Goal: Transaction & Acquisition: Purchase product/service

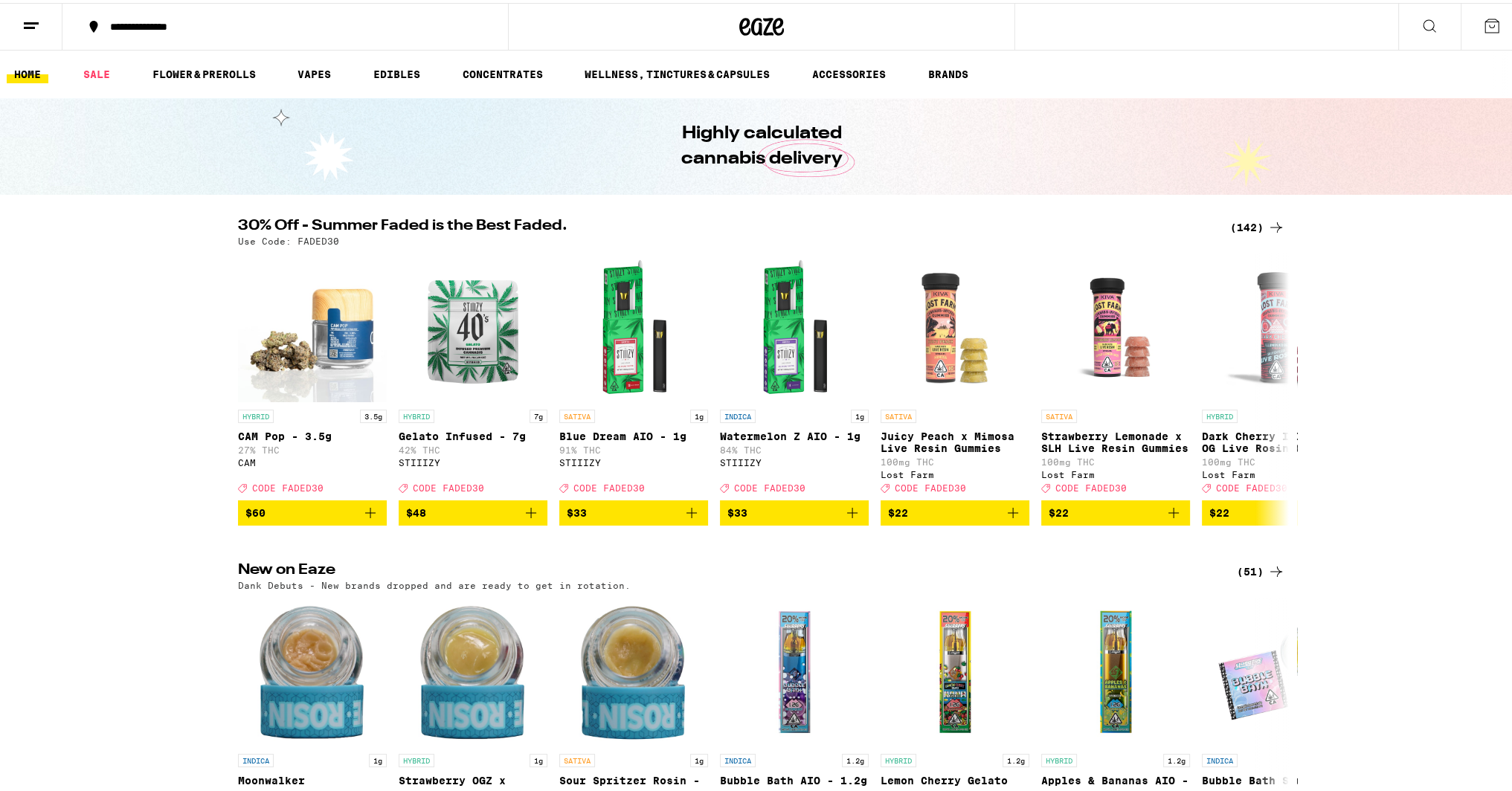
click at [1272, 224] on icon at bounding box center [1276, 224] width 12 height 10
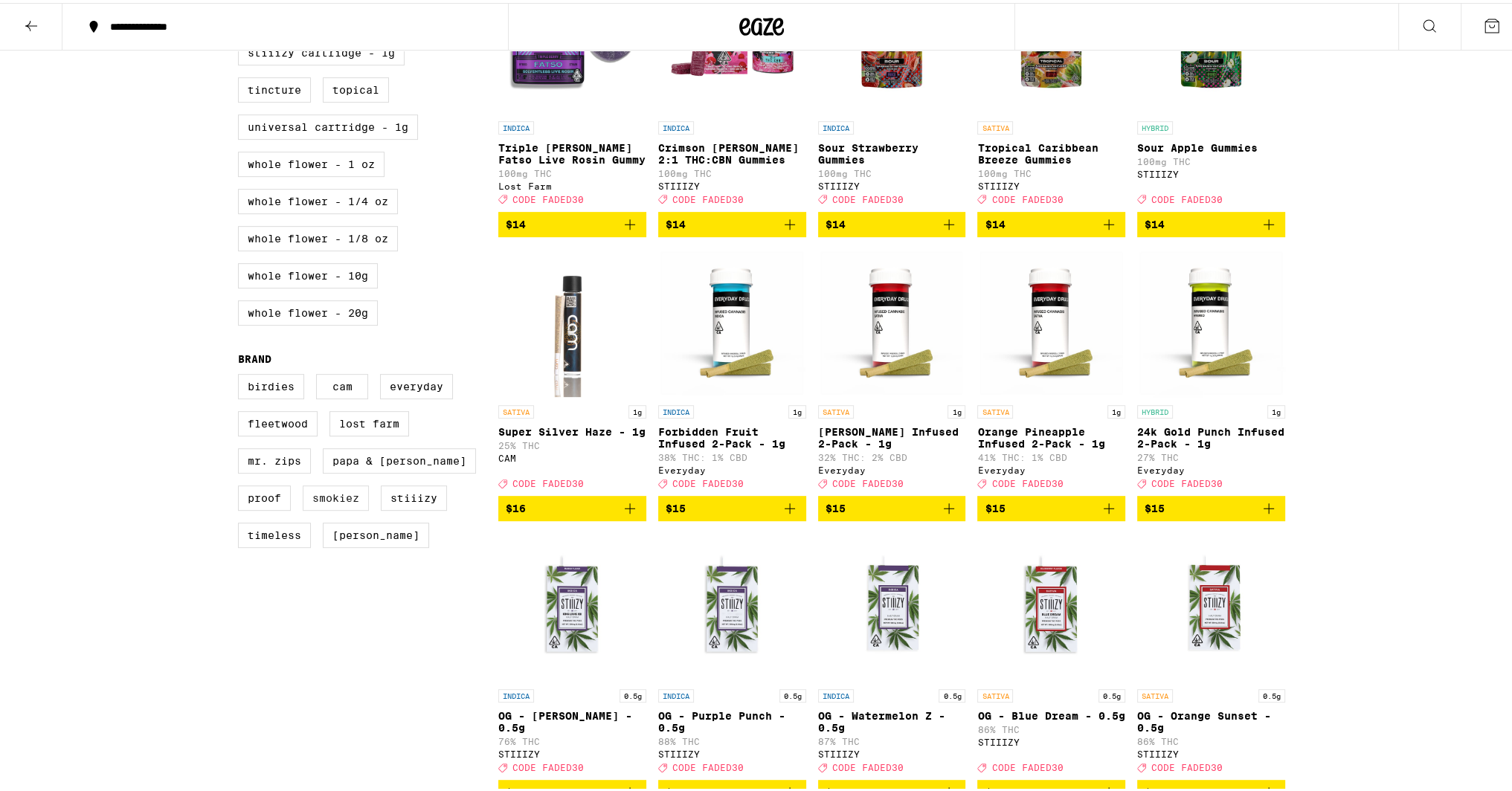
scroll to position [892, 0]
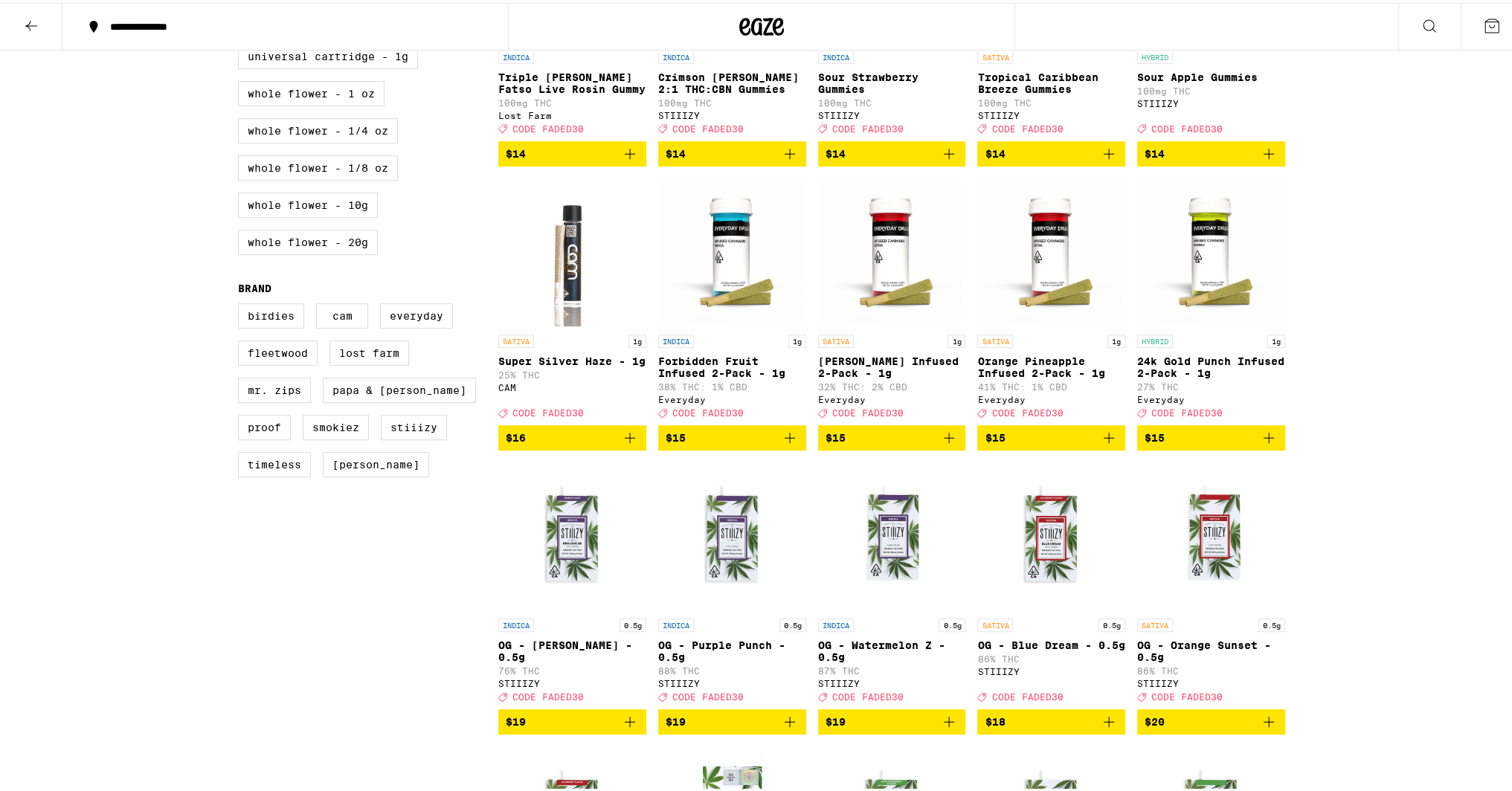
click at [410, 467] on div "Birdies CAM Everyday Fleetwood Lost Farm Mr. Zips Papa & Barkley Proof Smokiez …" at bounding box center [368, 394] width 261 height 186
click at [418, 437] on label "STIIIZY" at bounding box center [413, 424] width 66 height 25
click at [242, 303] on input "STIIIZY" at bounding box center [241, 302] width 1 height 1
checkbox input "true"
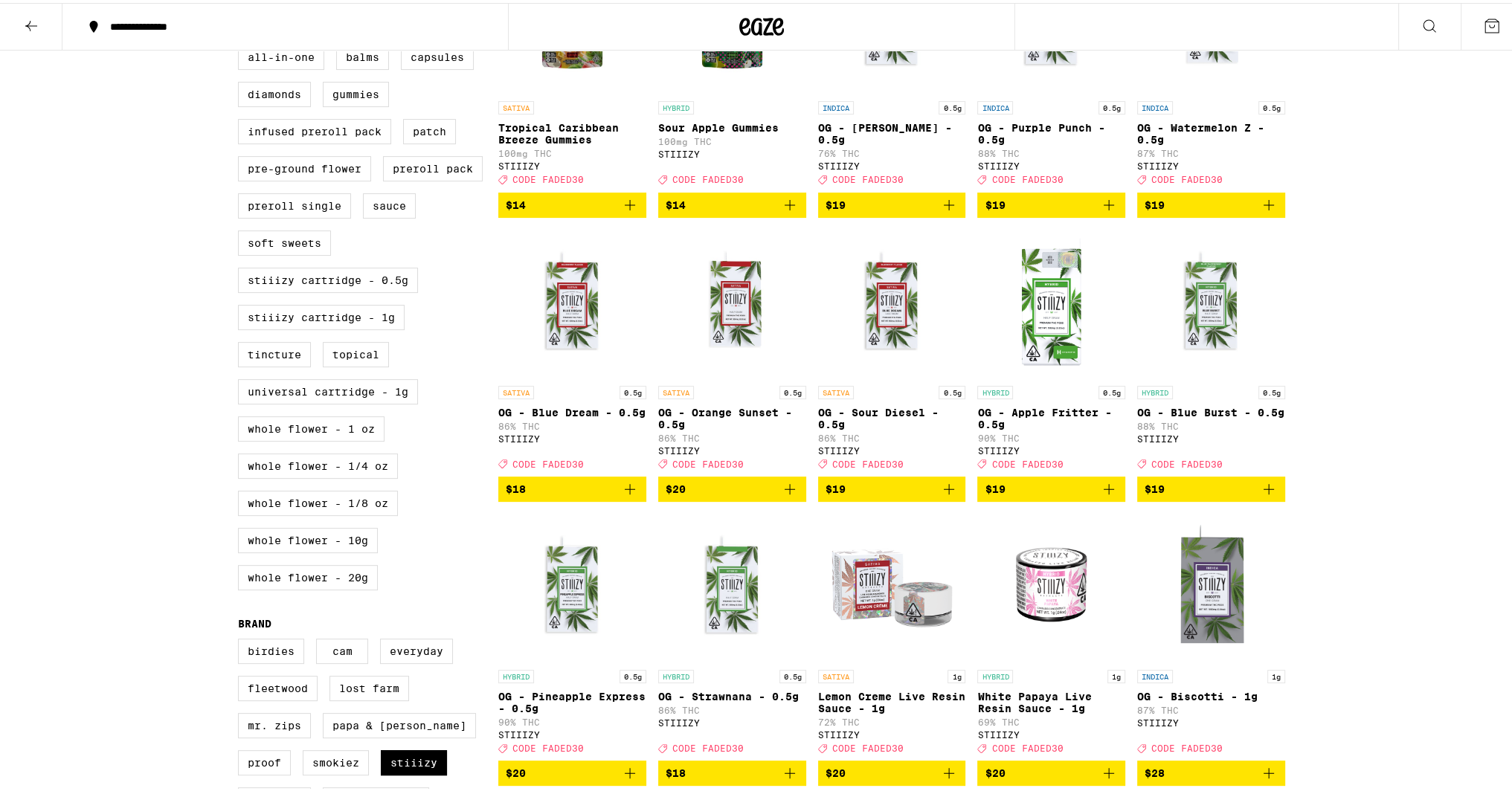
scroll to position [371, 0]
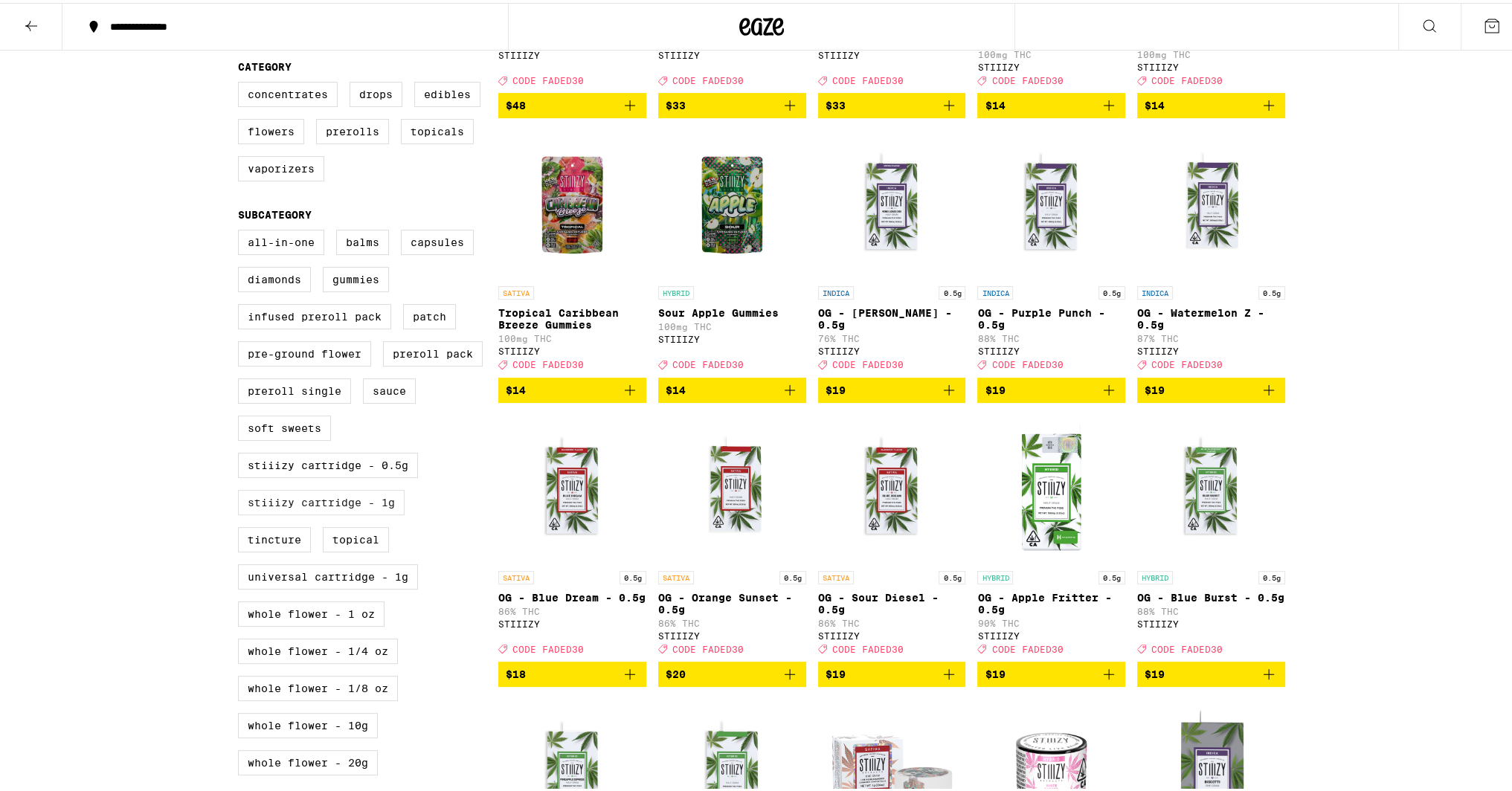
click at [361, 512] on label "STIIIZY Cartridge - 1g" at bounding box center [321, 500] width 167 height 25
click at [242, 230] on input "STIIIZY Cartridge - 1g" at bounding box center [241, 229] width 1 height 1
checkbox input "true"
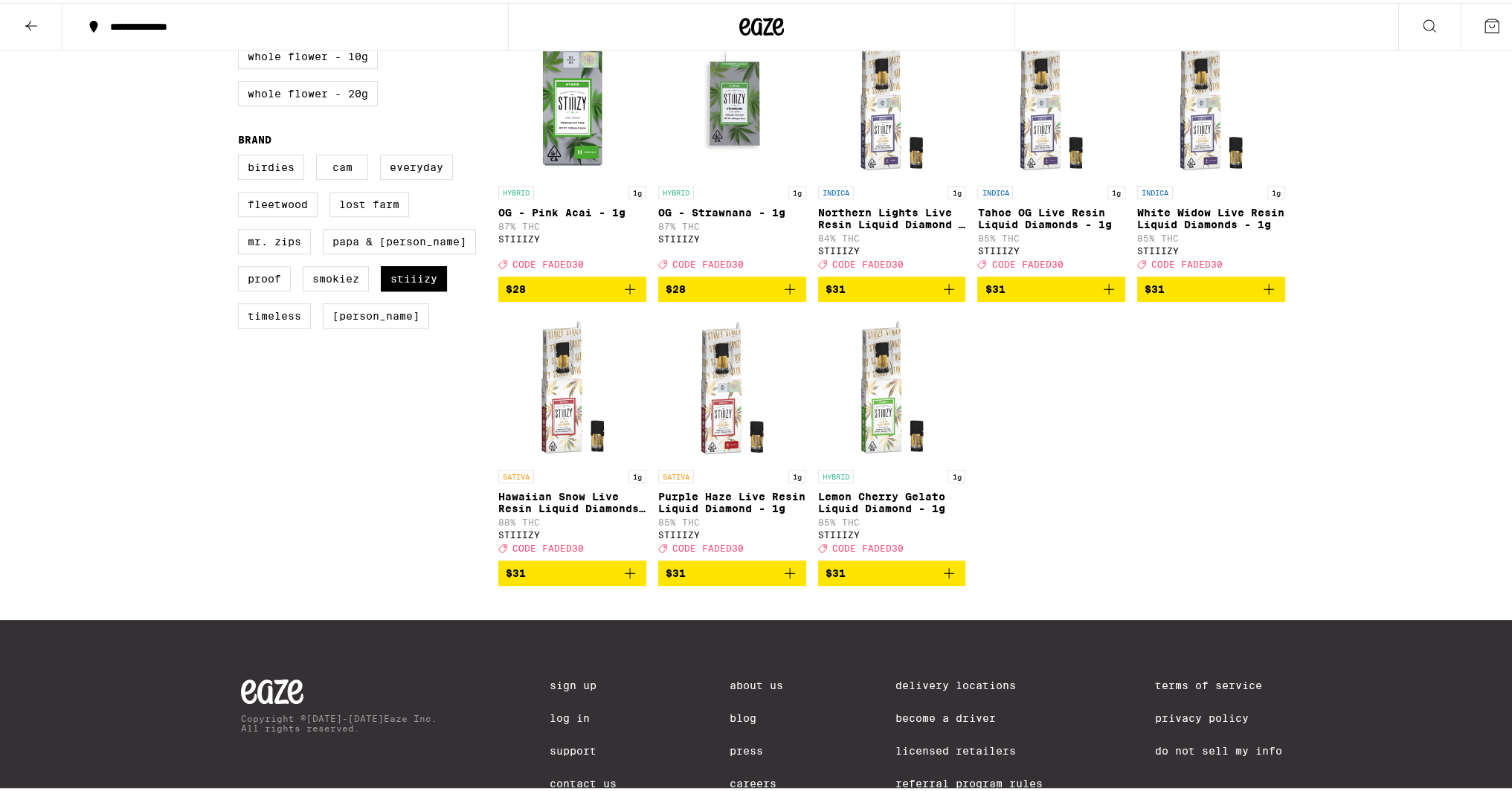
scroll to position [967, 0]
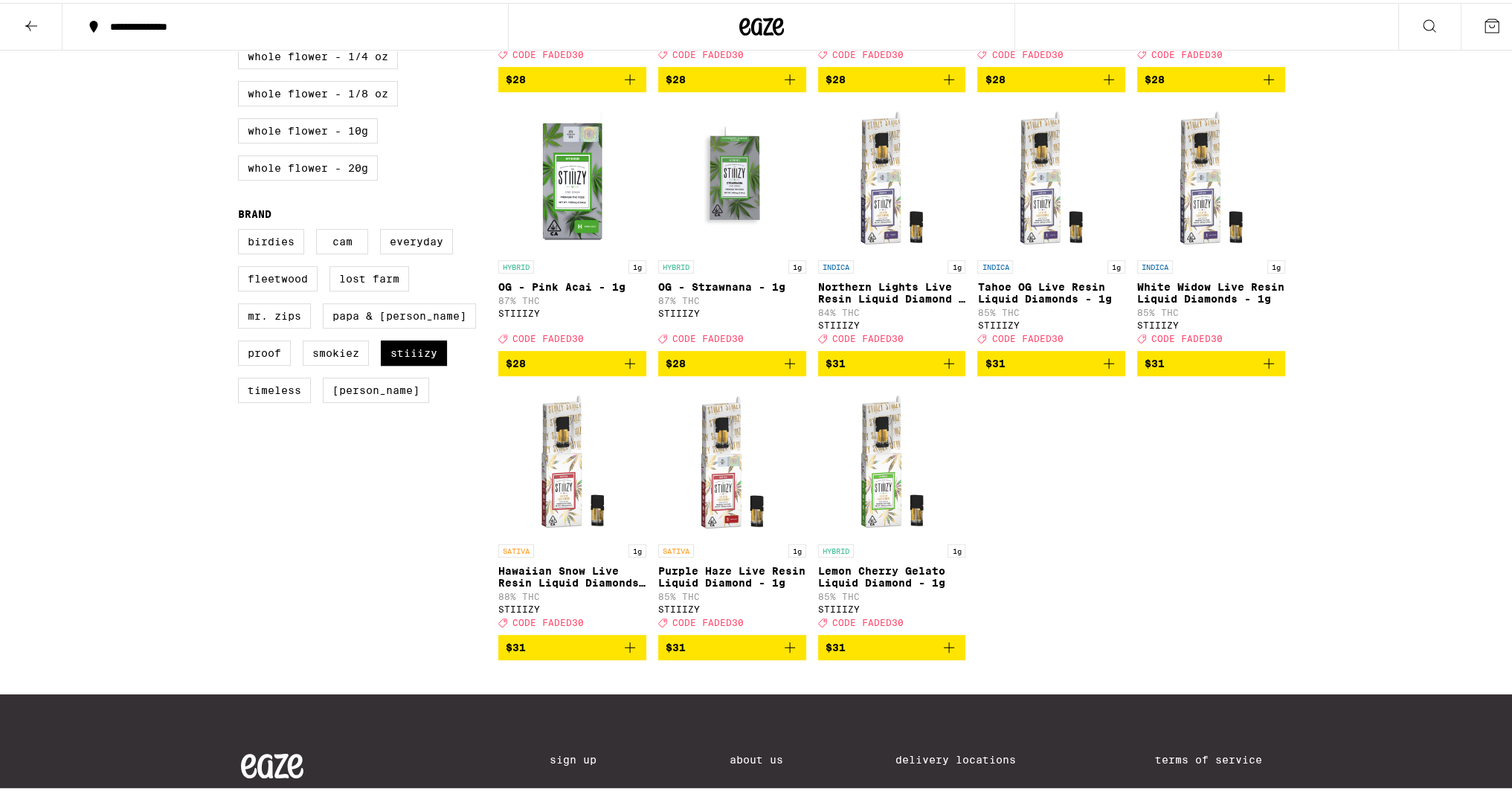
click at [943, 653] on icon "Add to bag" at bounding box center [949, 644] width 18 height 18
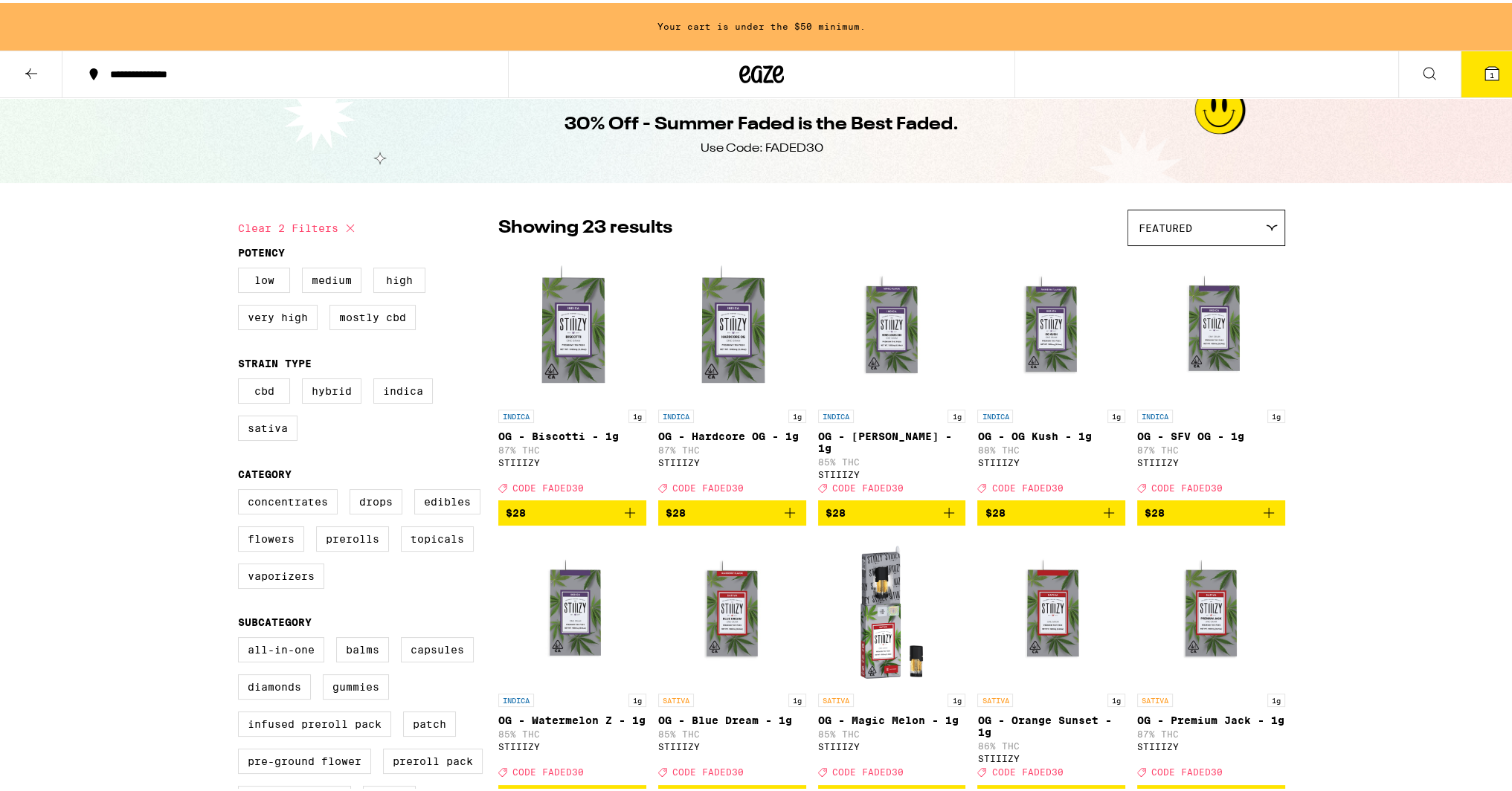
scroll to position [0, 0]
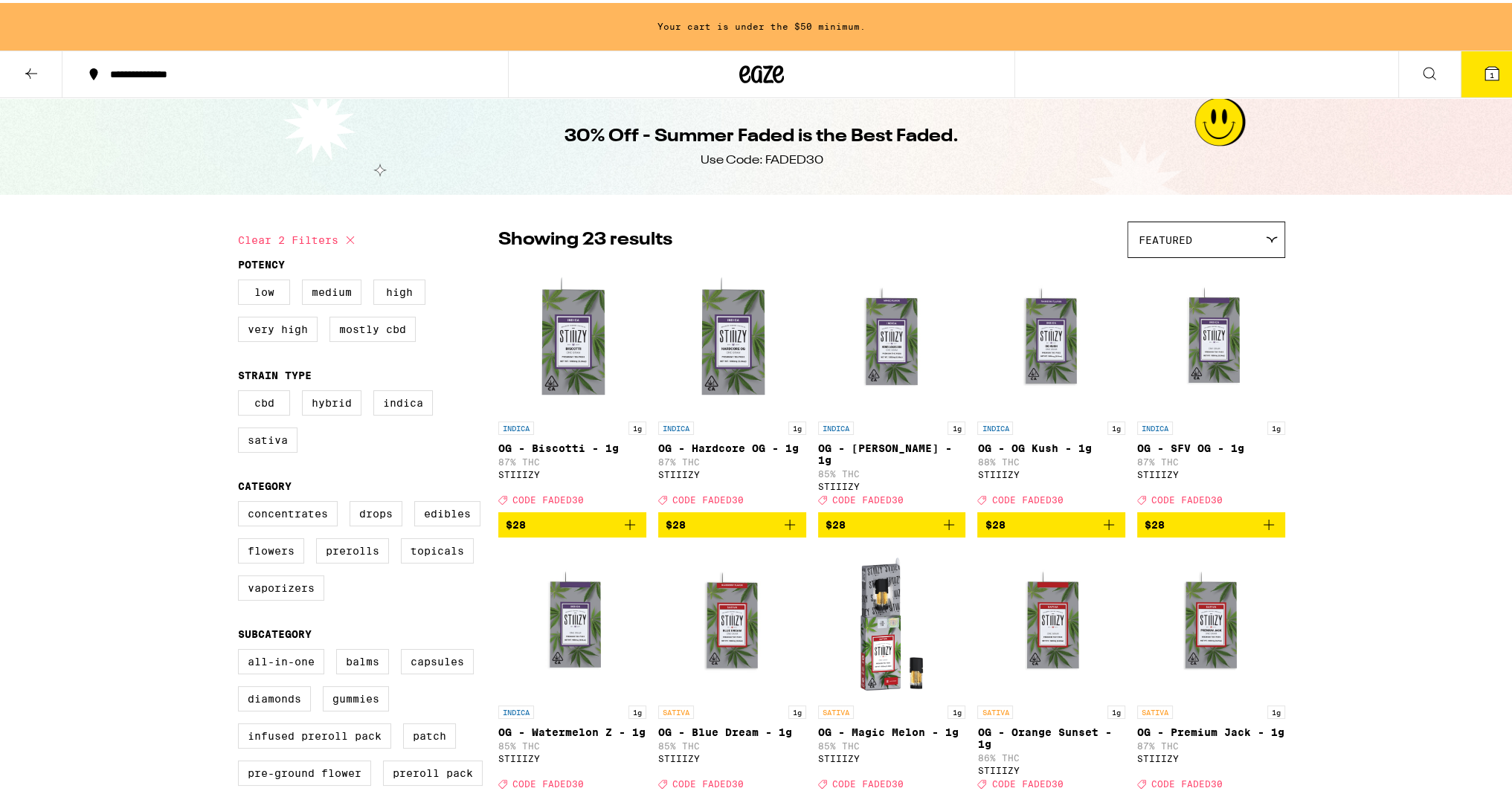
click at [1108, 530] on icon "Add to bag" at bounding box center [1109, 522] width 18 height 18
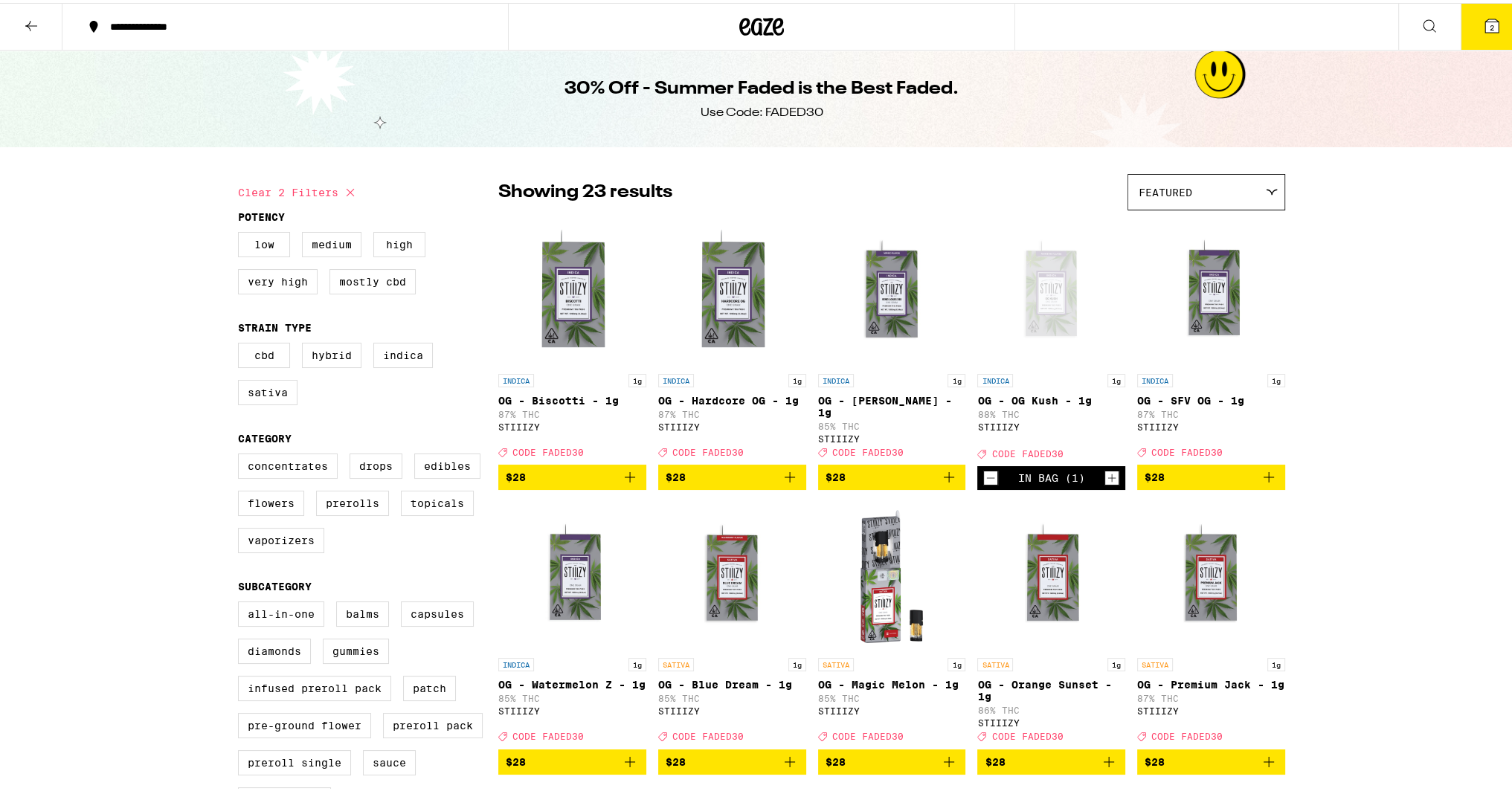
click at [1108, 532] on img "Open page for OG - Orange Sunset - 1g from STIIIZY" at bounding box center [1051, 573] width 148 height 149
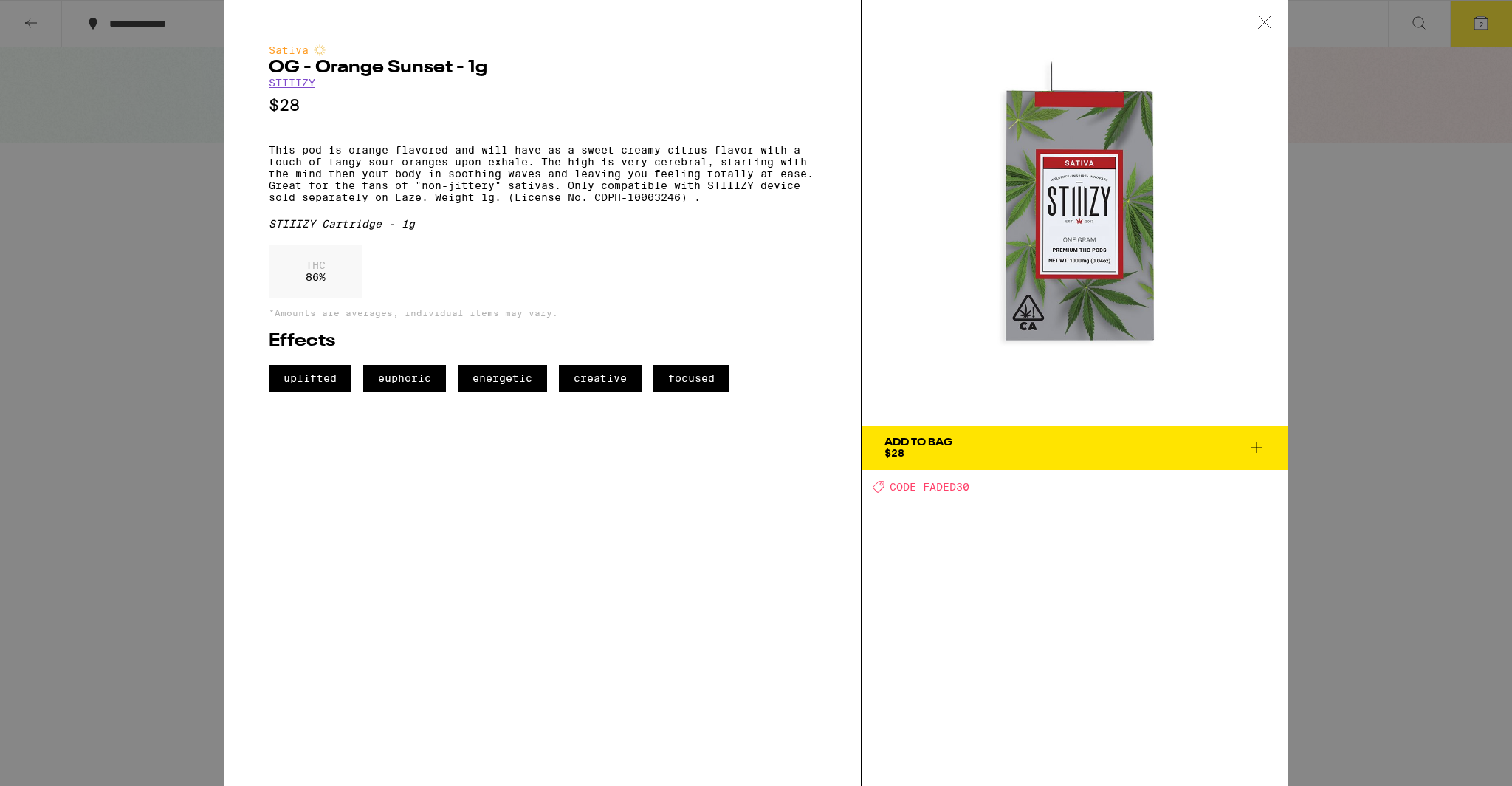
click at [1500, 366] on div "Sativa OG - Orange Sunset - 1g STIIIZY $28 This pod is orange flavored and will…" at bounding box center [756, 393] width 1512 height 786
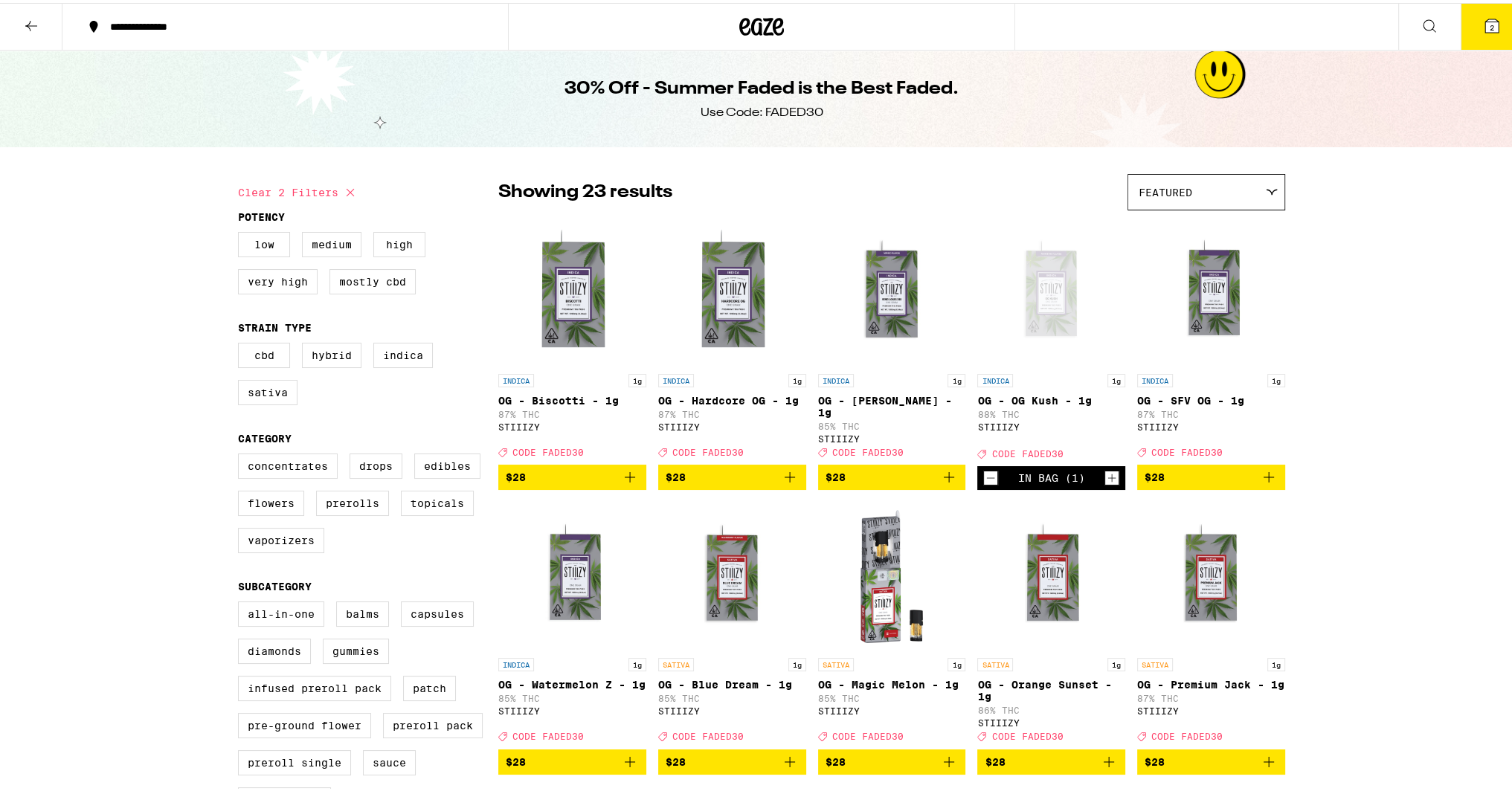
click at [1105, 482] on icon "Increment" at bounding box center [1111, 475] width 13 height 18
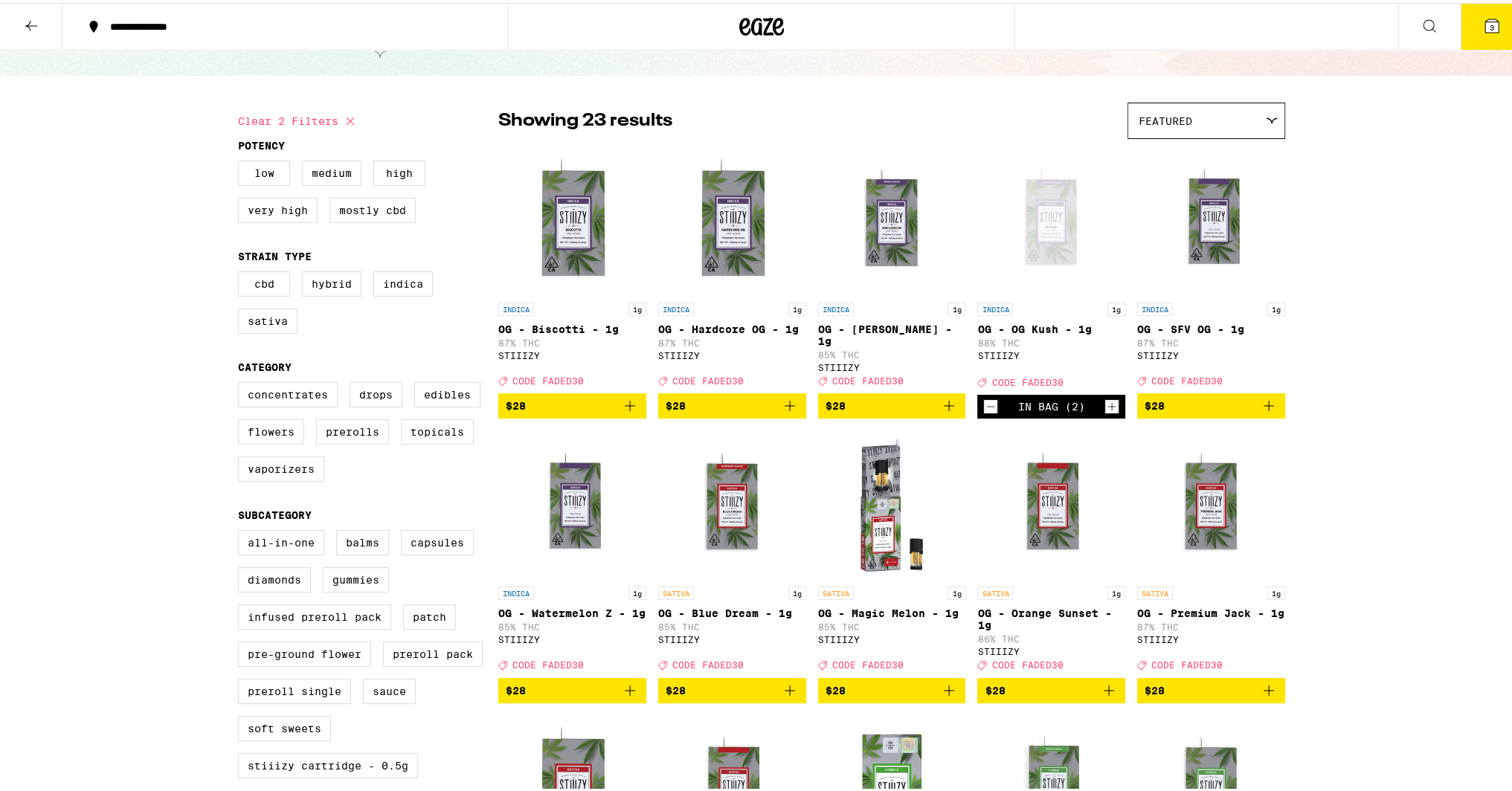
scroll to position [149, 0]
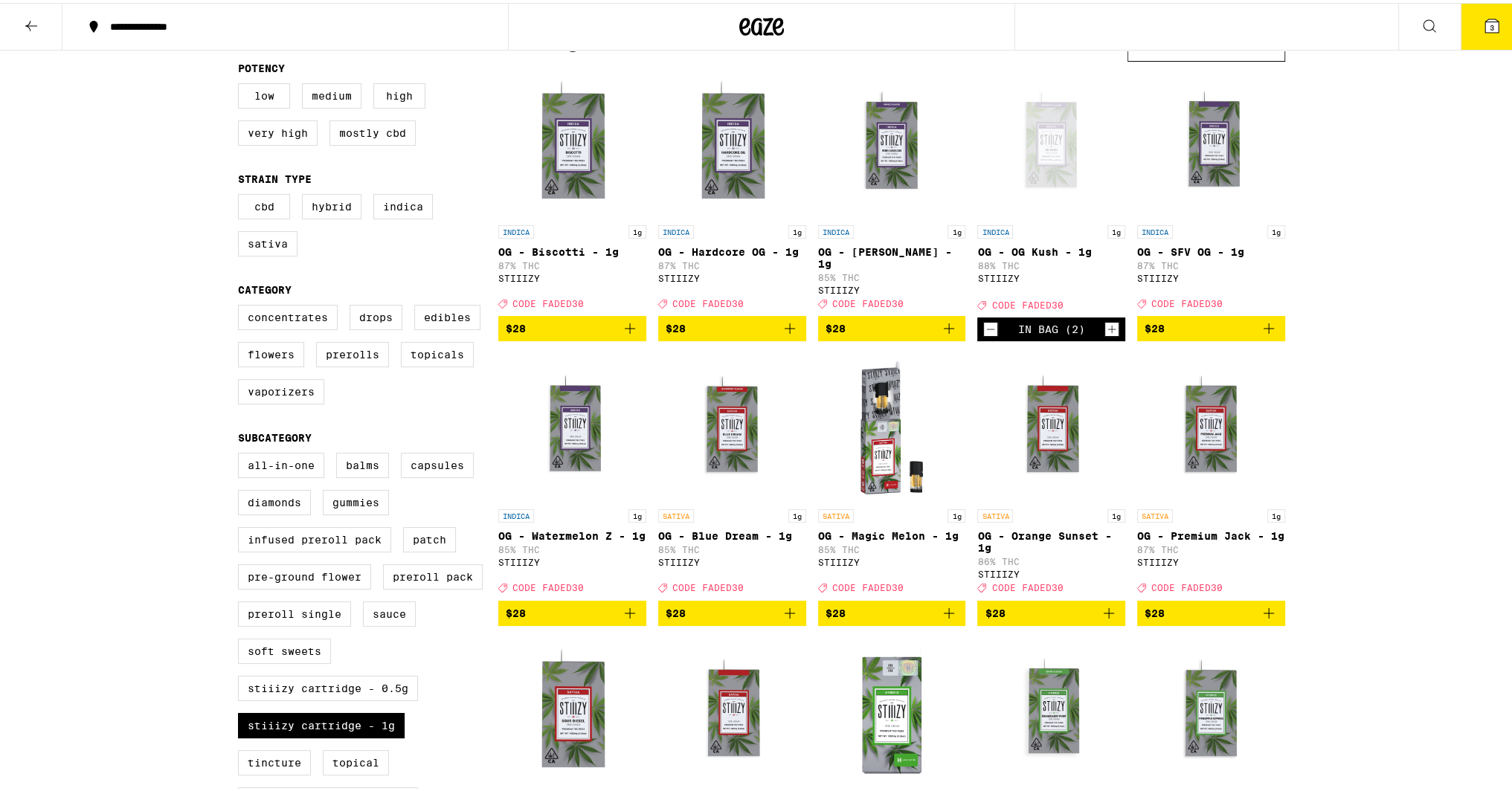
click at [1100, 619] on icon "Add to bag" at bounding box center [1109, 610] width 18 height 18
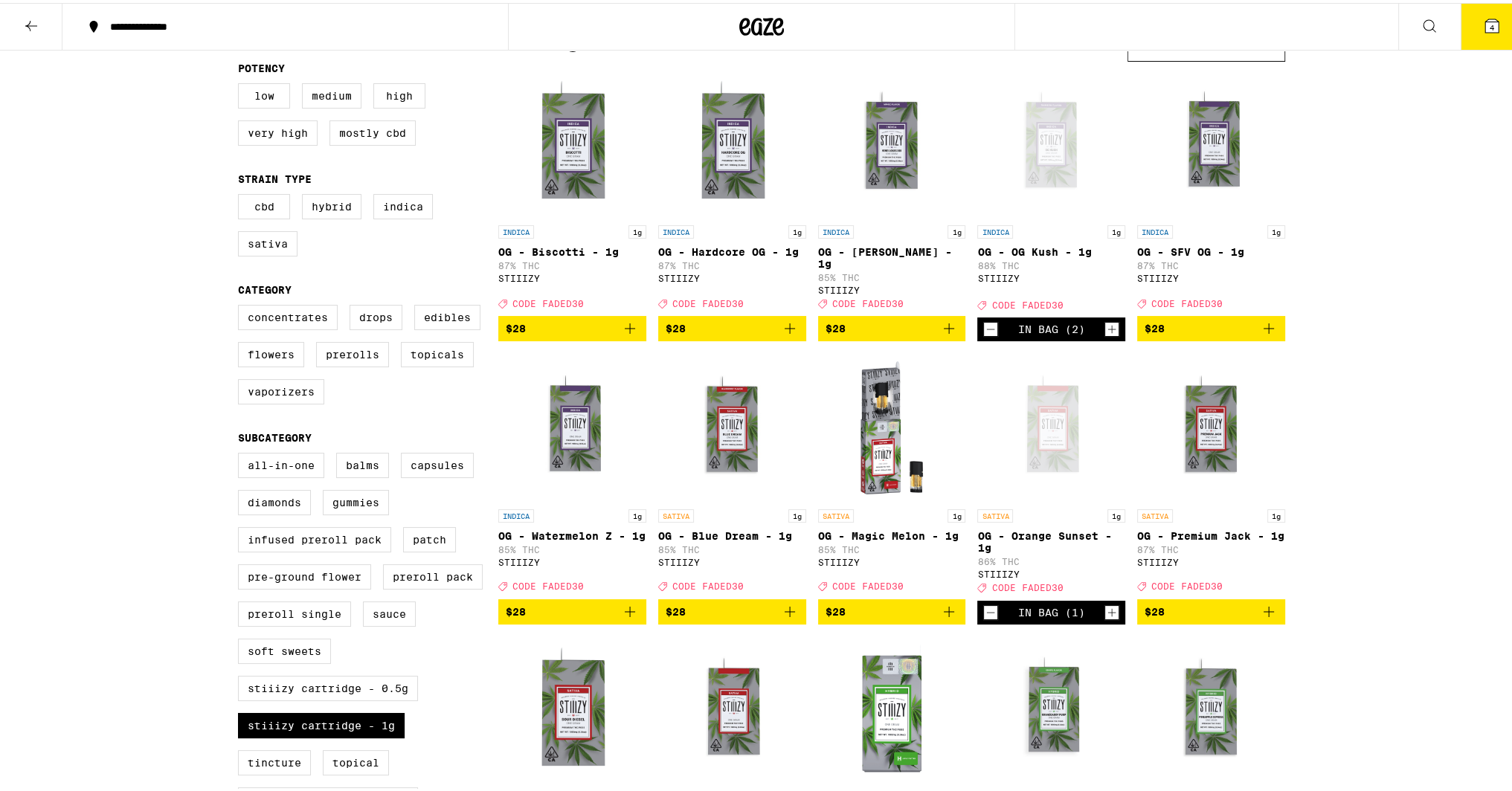
click at [784, 614] on icon "Add to bag" at bounding box center [789, 608] width 10 height 10
click at [786, 619] on icon "Increment" at bounding box center [792, 609] width 13 height 18
click at [1260, 334] on icon "Add to bag" at bounding box center [1269, 325] width 18 height 18
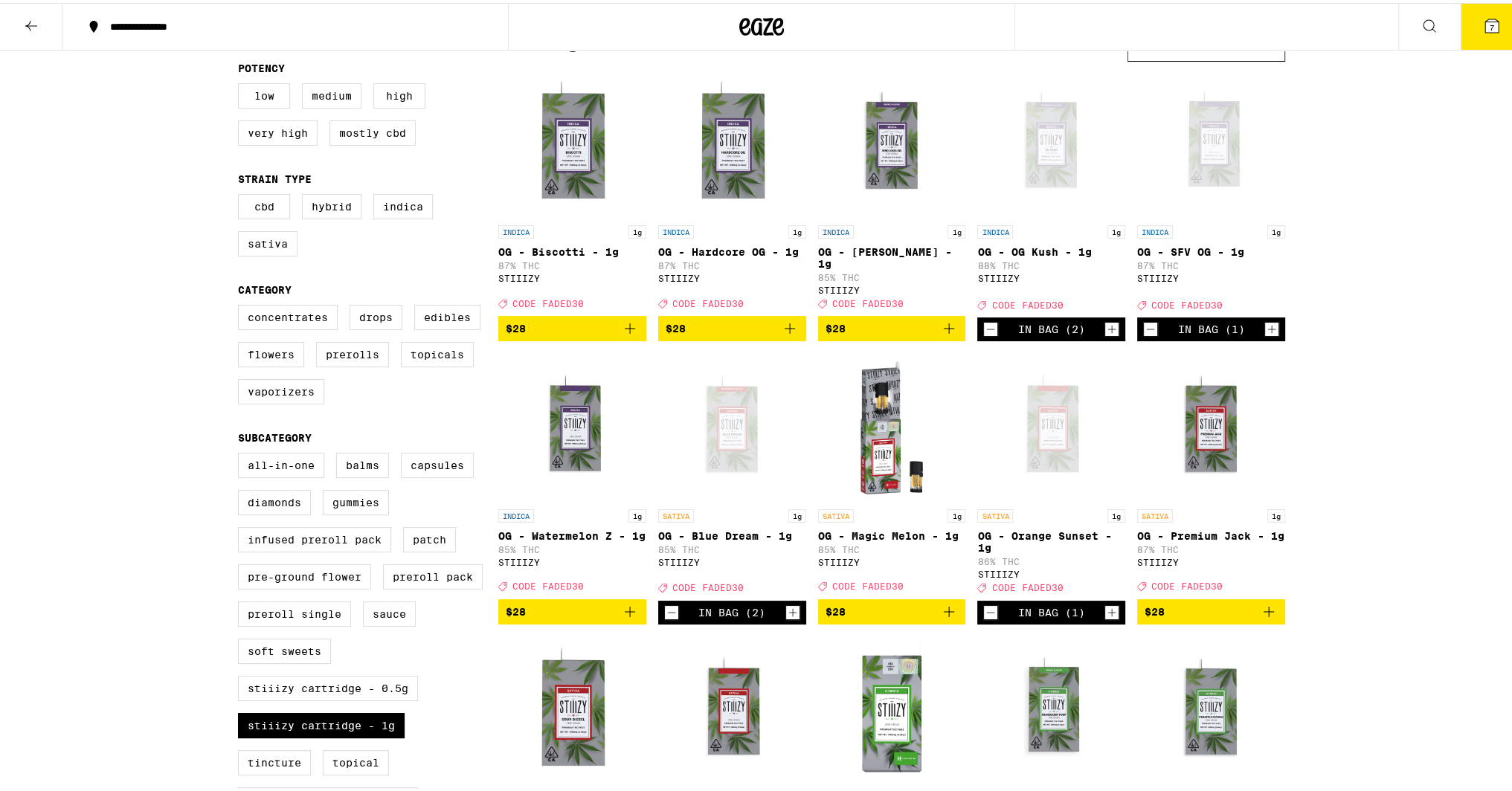
click at [1147, 331] on icon "Decrement" at bounding box center [1150, 326] width 13 height 18
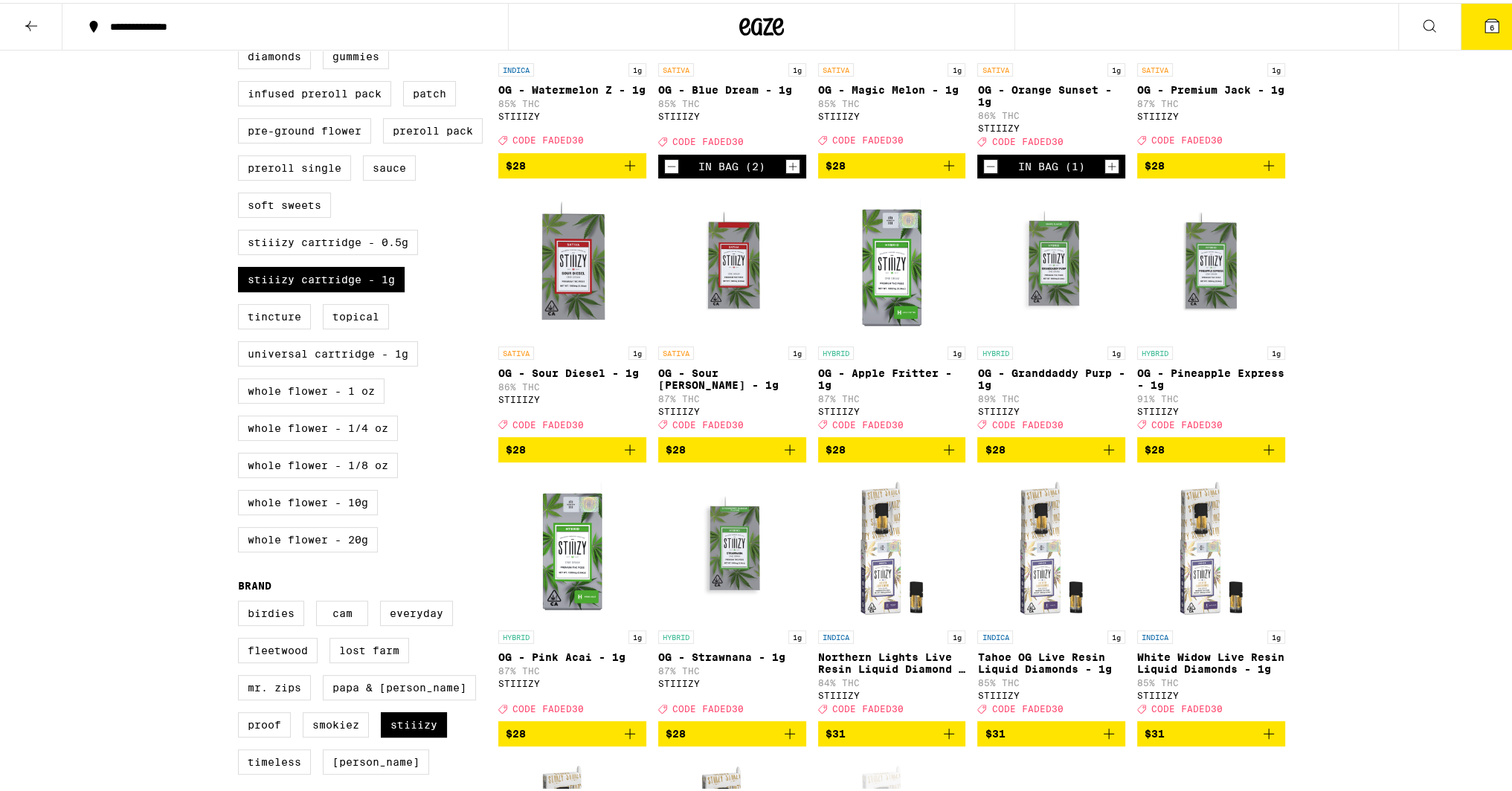
click at [947, 456] on icon "Add to bag" at bounding box center [949, 446] width 18 height 18
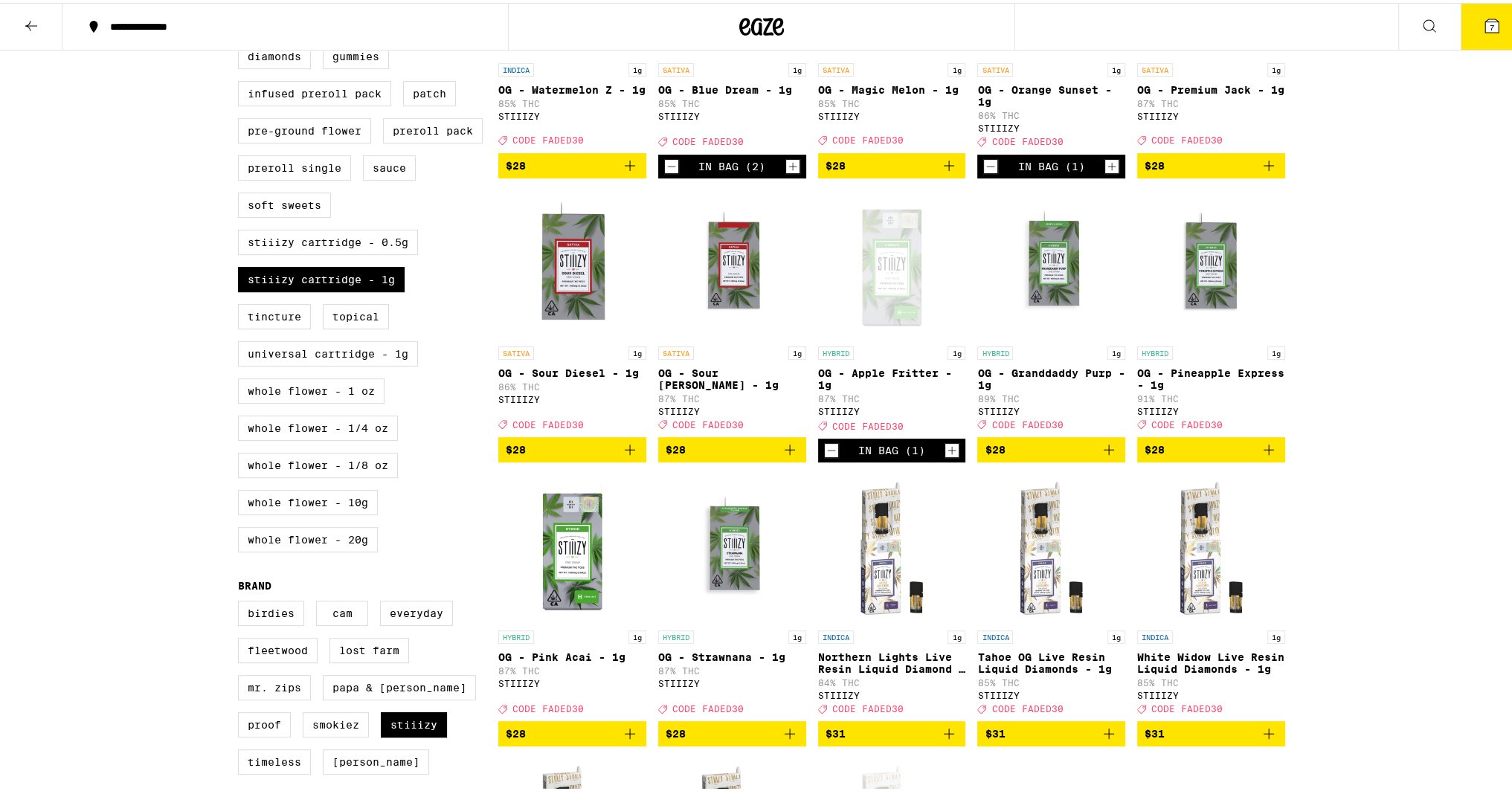
click at [1103, 452] on icon "Add to bag" at bounding box center [1108, 446] width 10 height 10
click at [1466, 31] on button "8" at bounding box center [1492, 24] width 62 height 46
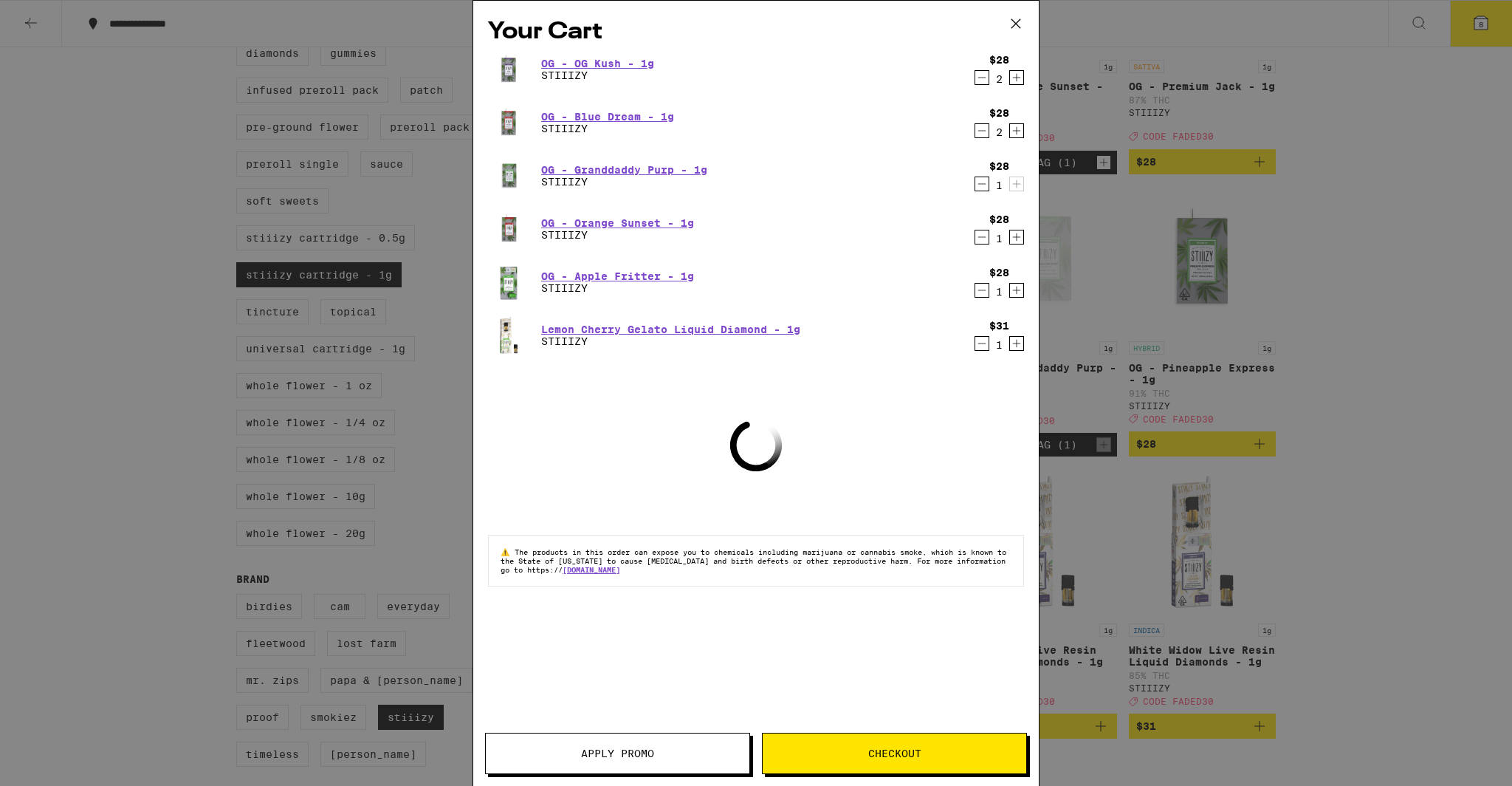
click at [661, 730] on div "Your Cart OG - OG Kush - 1g STIIIZY $28 2 OG - Blue Dream - 1g STIIIZY $28 2 OG…" at bounding box center [755, 371] width 565 height 741
click at [643, 752] on span "Apply Promo" at bounding box center [617, 753] width 73 height 10
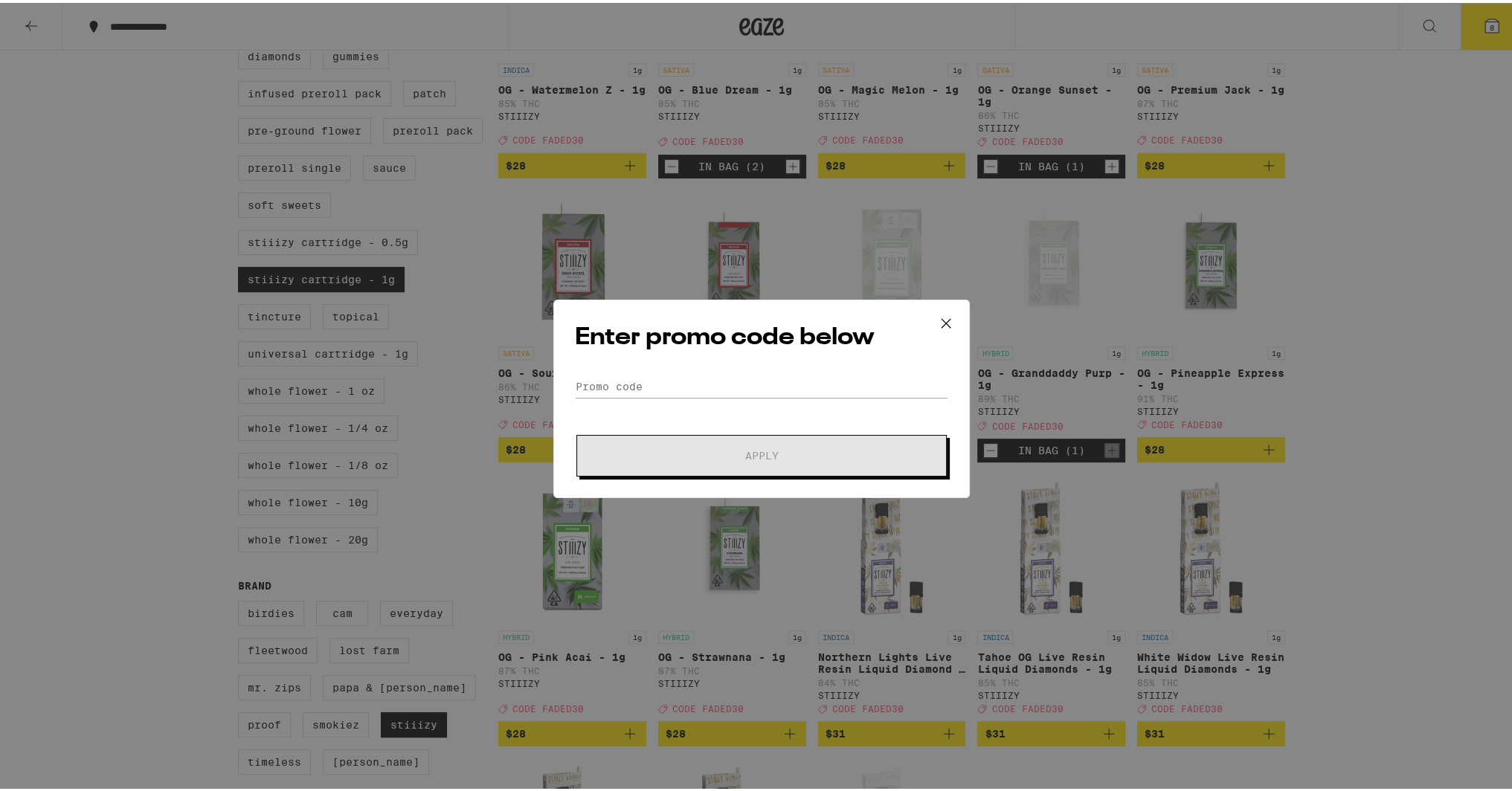
click at [781, 410] on form "Promo Code Apply" at bounding box center [762, 423] width 373 height 101
click at [784, 384] on input "Promo Code" at bounding box center [762, 383] width 373 height 22
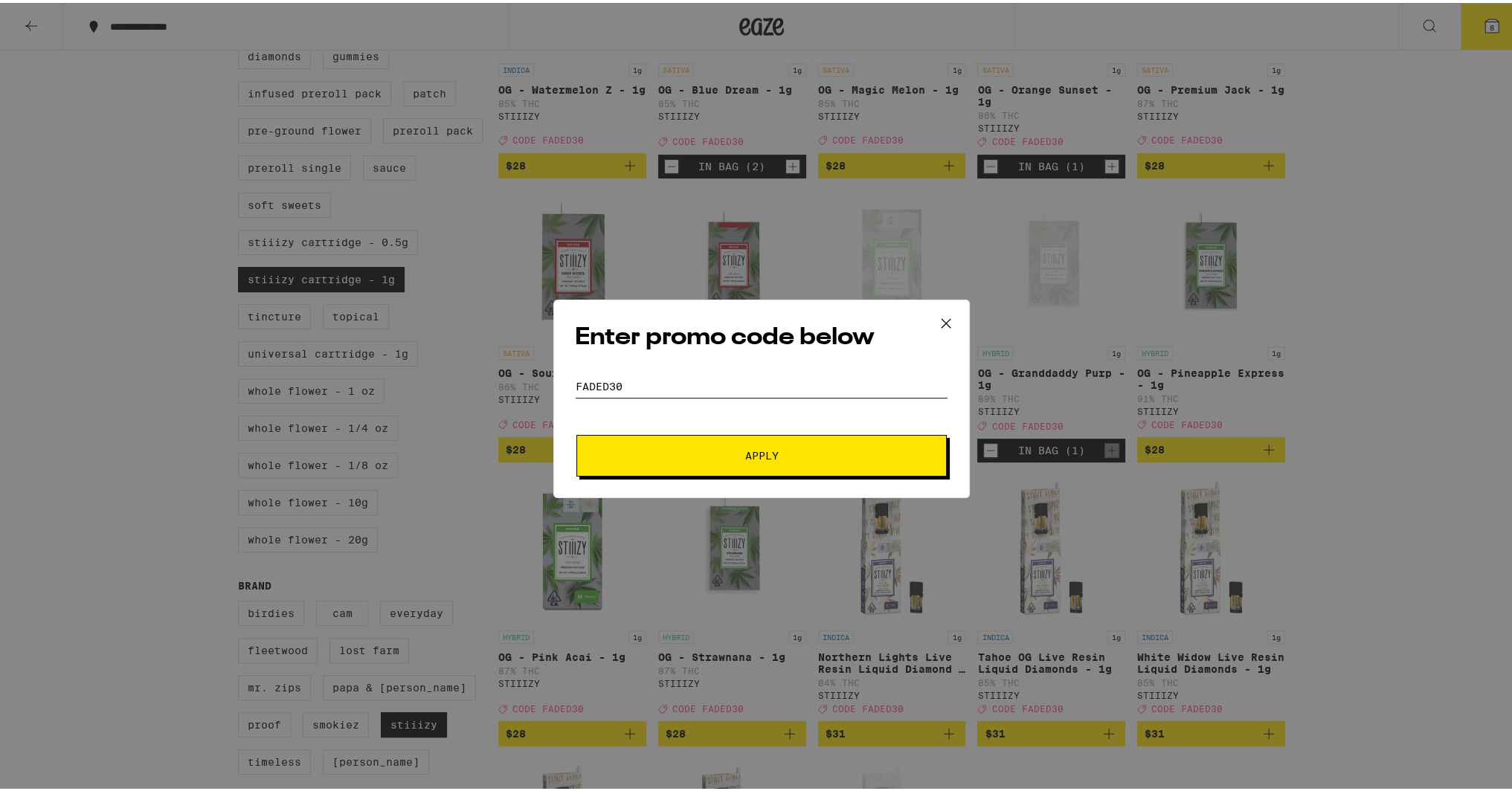
type input "faded30"
click at [831, 452] on span "Apply" at bounding box center [762, 452] width 268 height 10
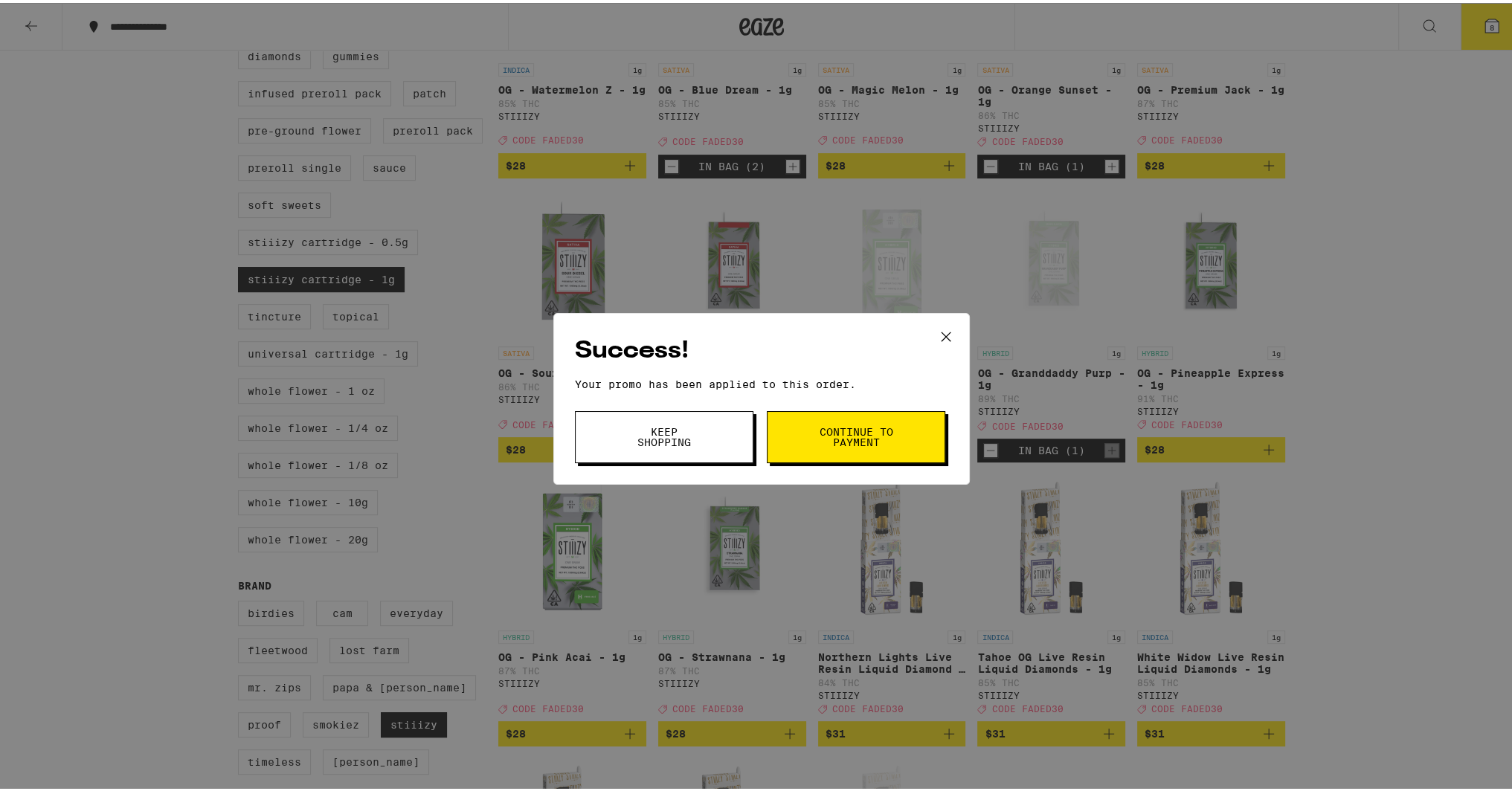
click at [848, 438] on span "Continue to payment" at bounding box center [856, 434] width 76 height 20
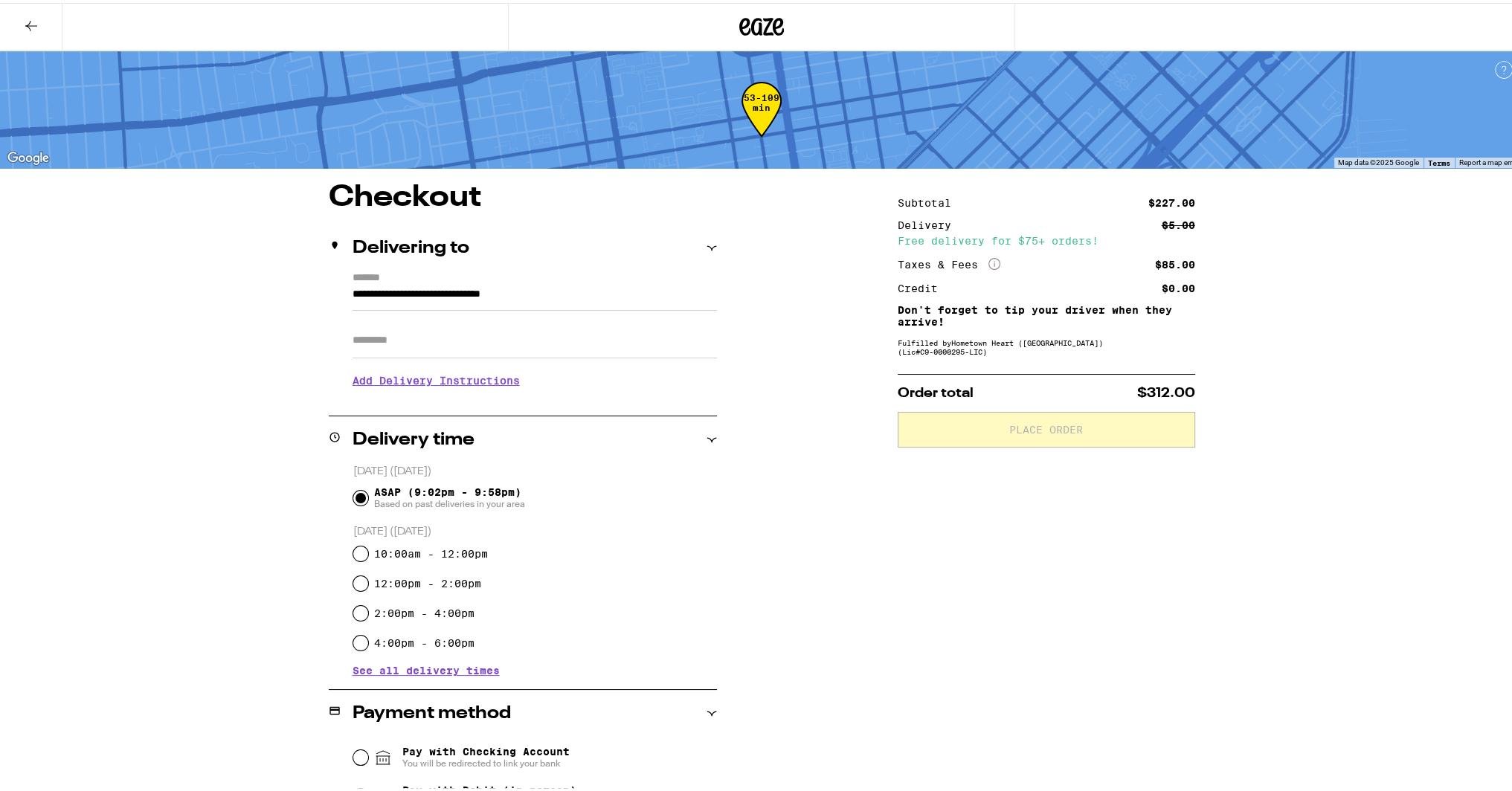
click at [487, 340] on input "Apt/Suite" at bounding box center [535, 337] width 365 height 35
click at [412, 381] on h3 "Add Delivery Instructions" at bounding box center [535, 377] width 365 height 34
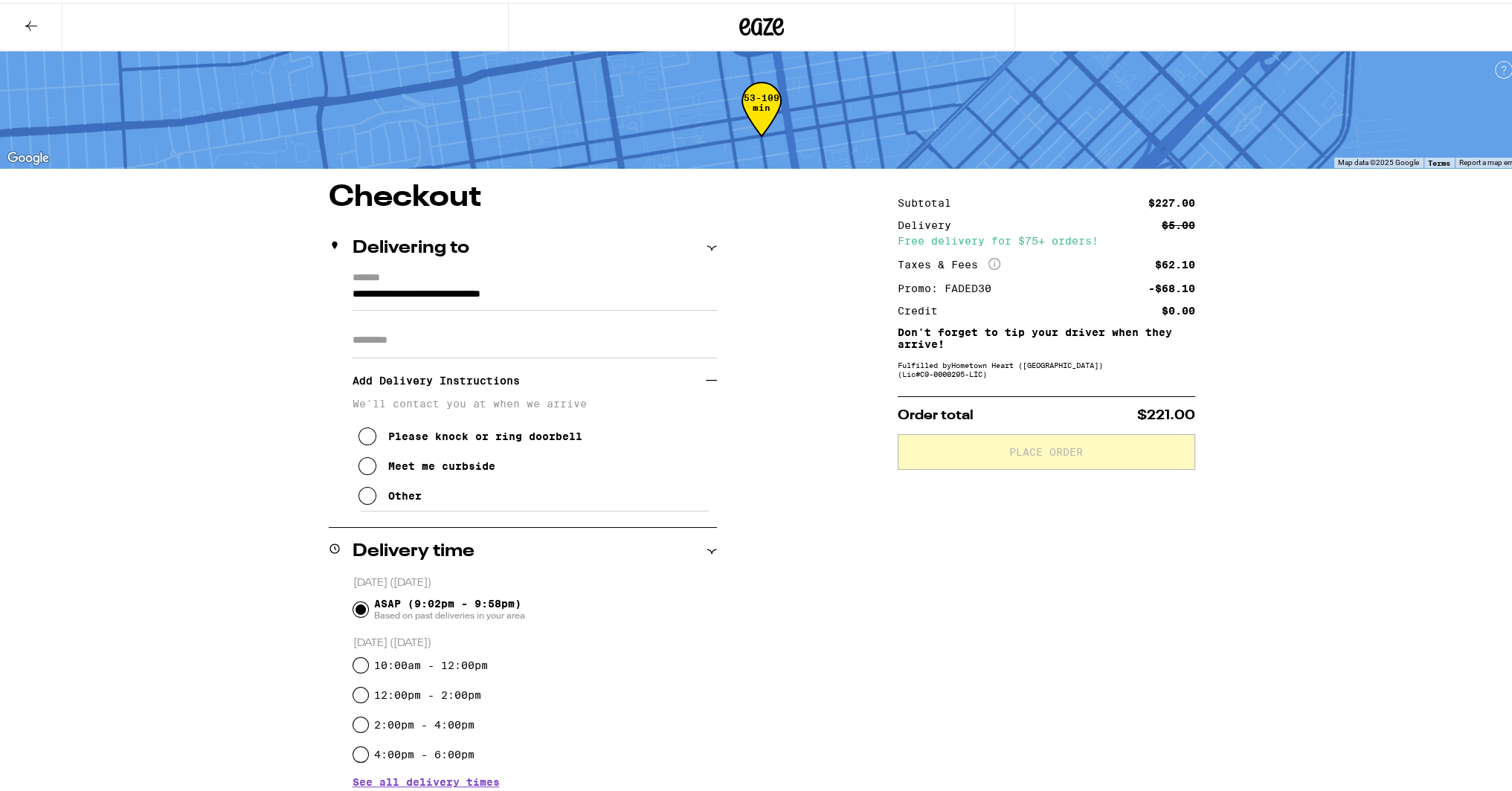
click at [407, 338] on input "Apt/Suite" at bounding box center [535, 337] width 365 height 35
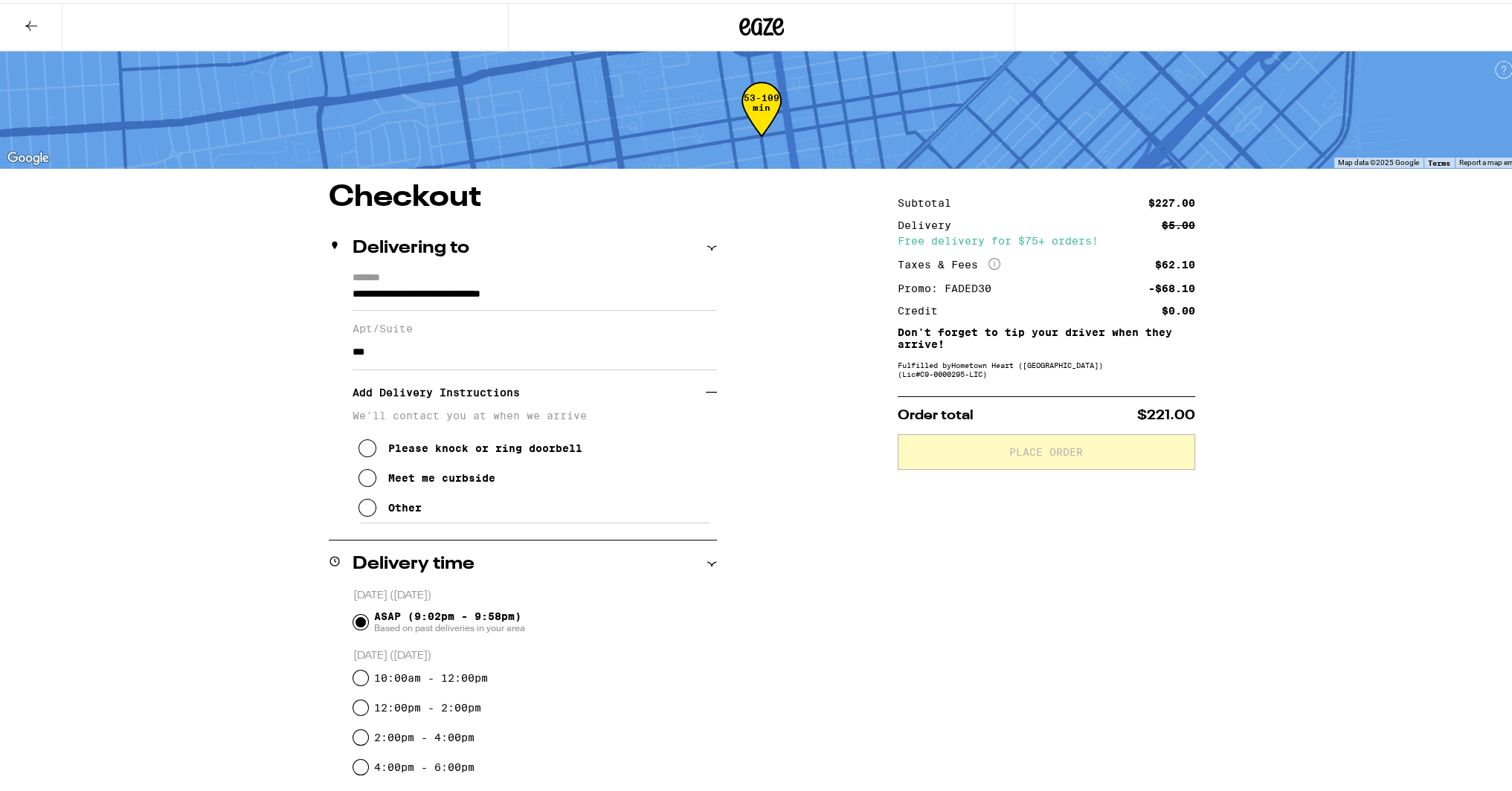
type input "***"
click at [393, 501] on button "Other" at bounding box center [390, 505] width 63 height 30
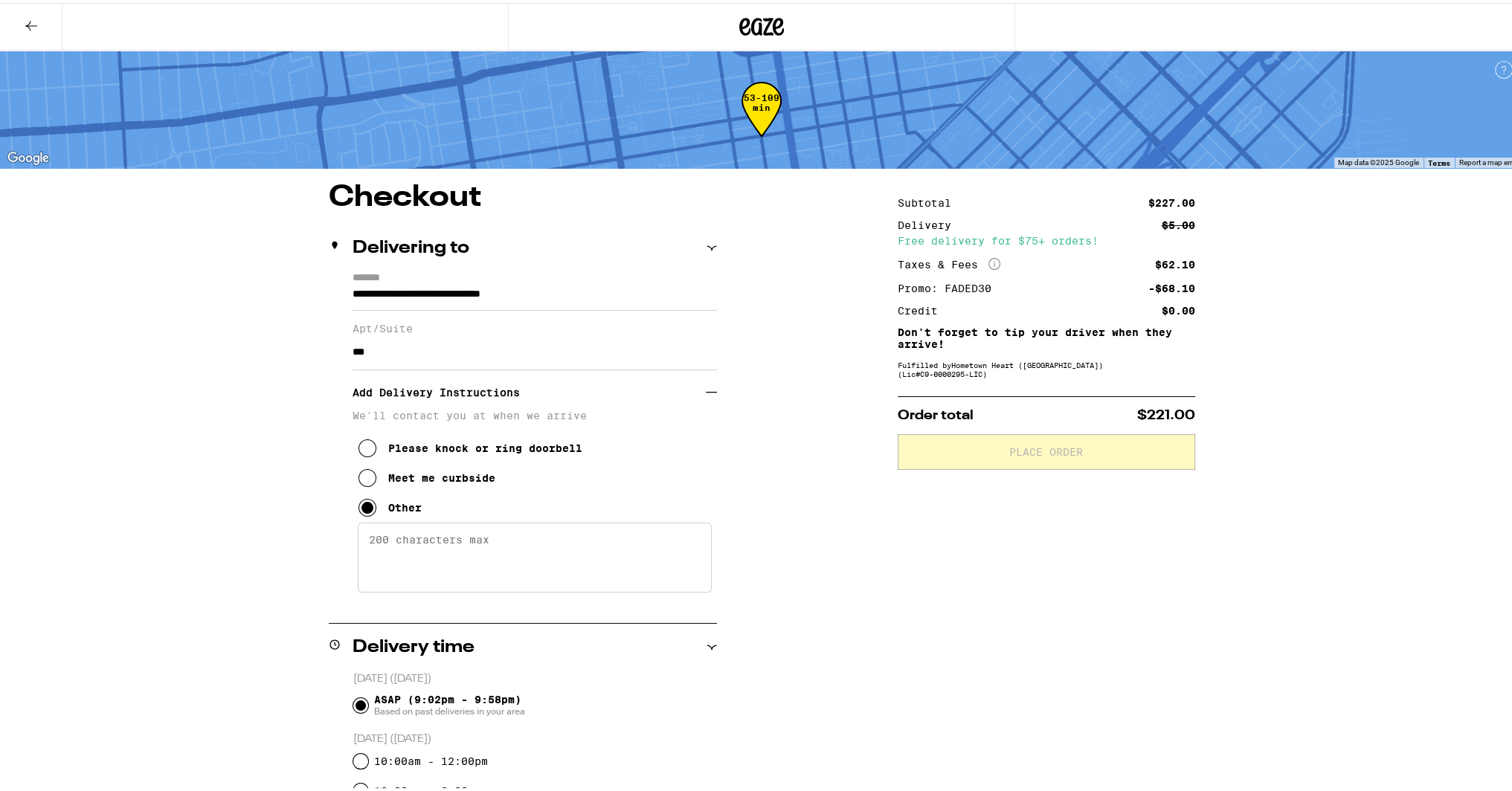
click at [410, 519] on button "Other" at bounding box center [390, 505] width 63 height 30
click at [410, 527] on textarea "Enter any other delivery instructions you want driver to know" at bounding box center [534, 554] width 354 height 70
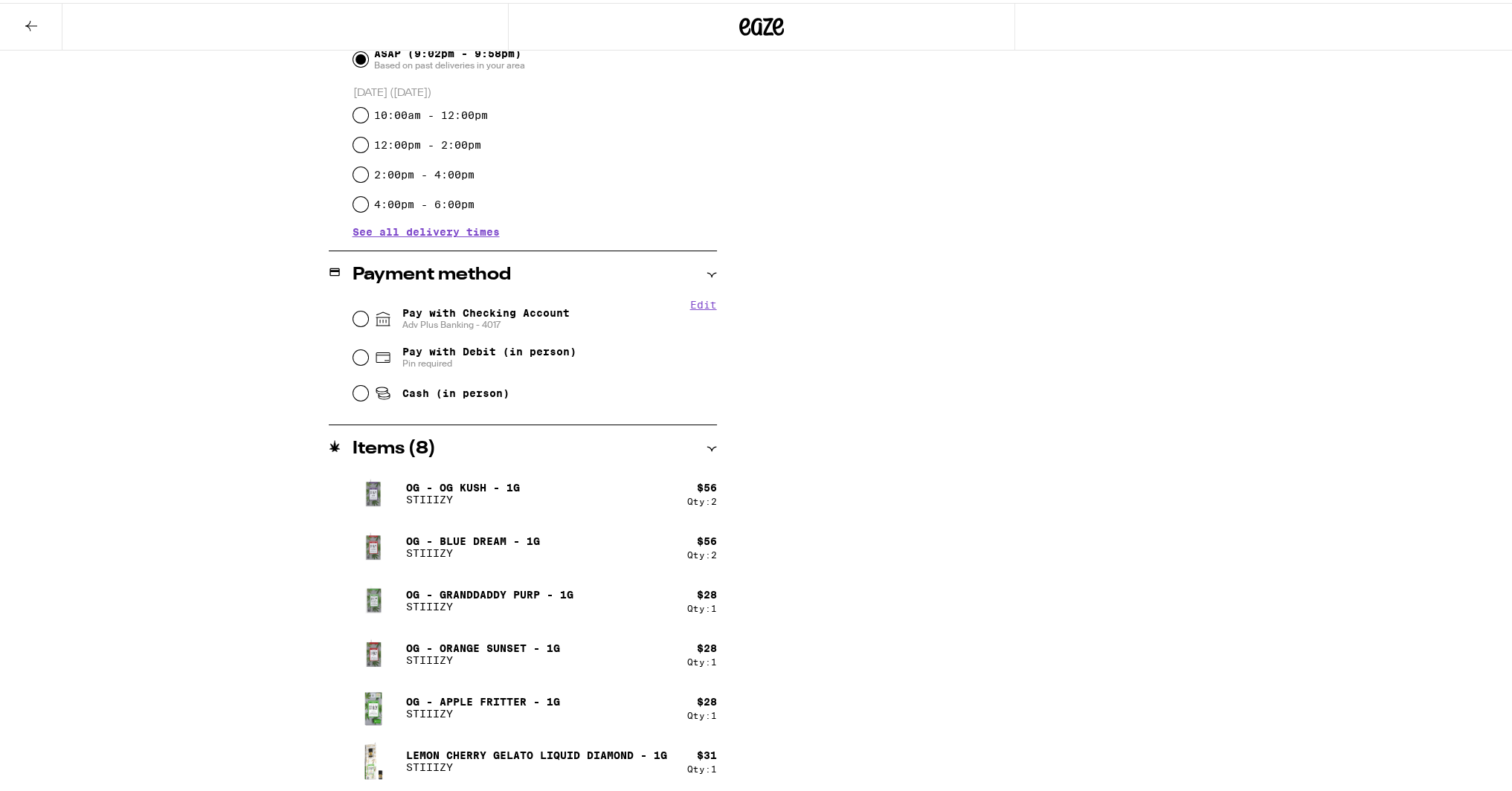
type textarea "Ring 409, push autodoor, meet on 4th floor thank you"
click at [538, 311] on span "Pay with Checking Account Adv Plus Banking - 4017" at bounding box center [486, 316] width 167 height 24
click at [368, 311] on input "Pay with Checking Account Adv Plus Banking - 4017" at bounding box center [361, 316] width 15 height 15
radio input "true"
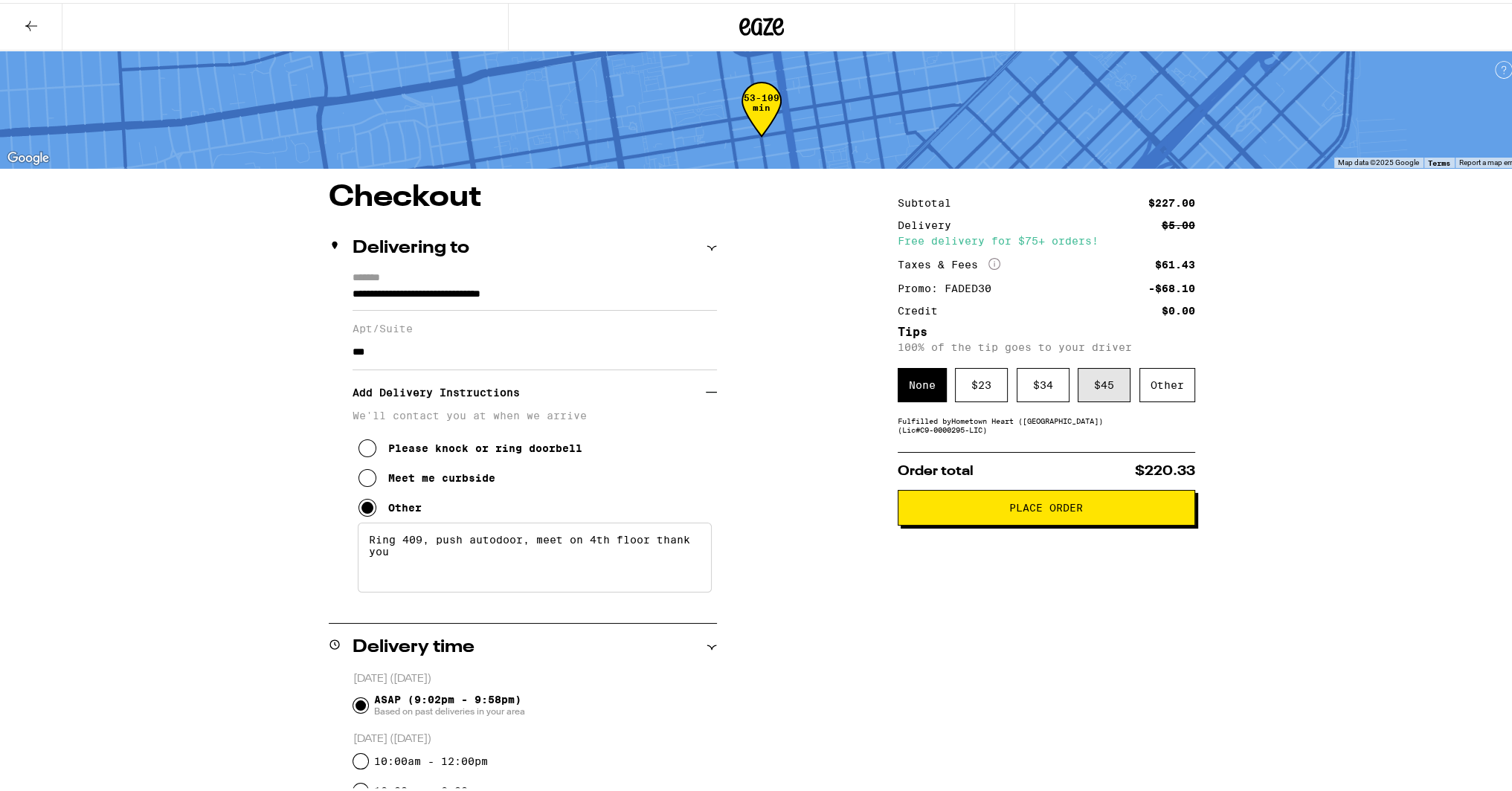
click at [1111, 387] on div "$ 45" at bounding box center [1103, 382] width 53 height 34
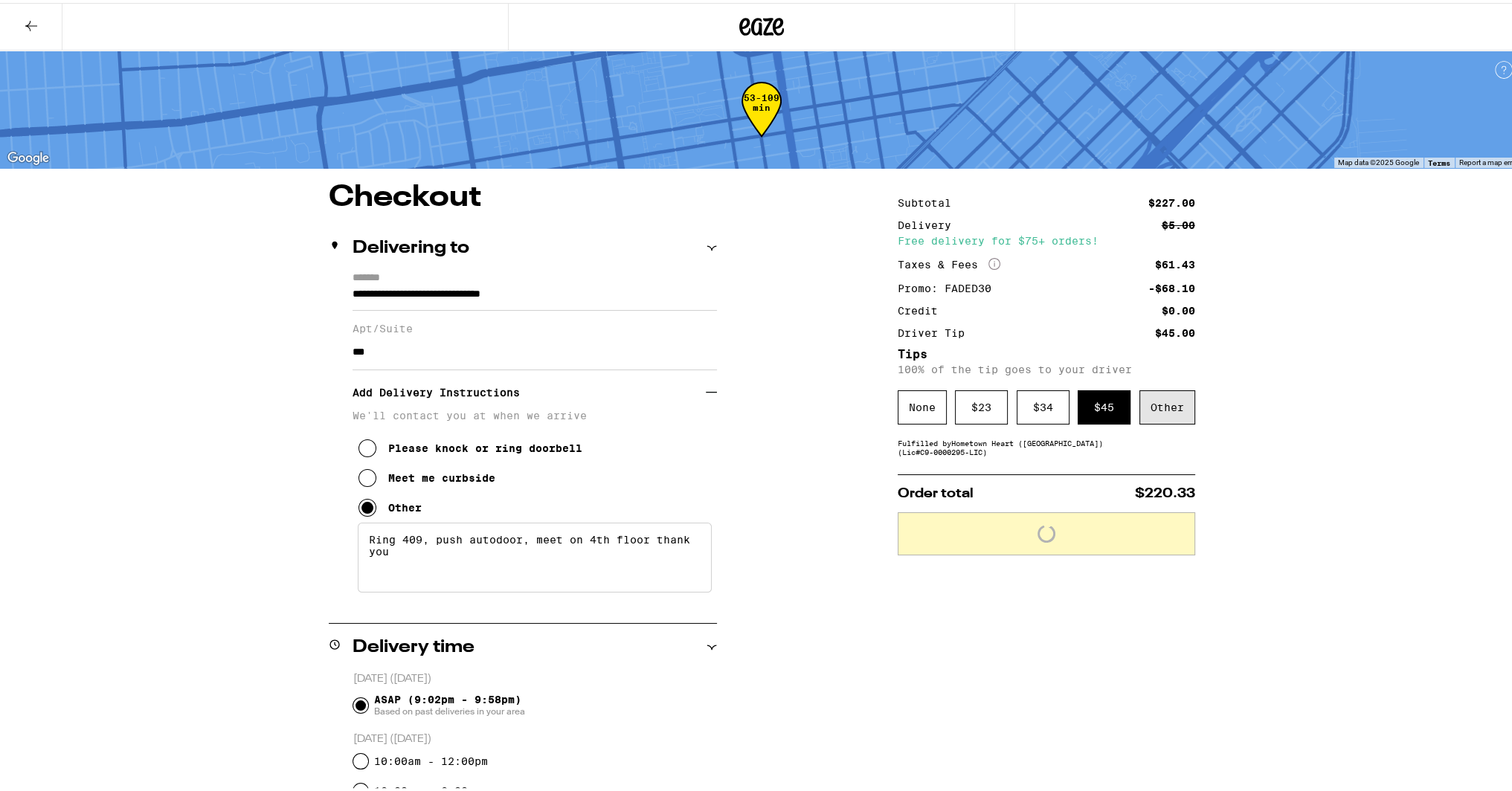
click at [1149, 401] on div "Other" at bounding box center [1167, 404] width 56 height 34
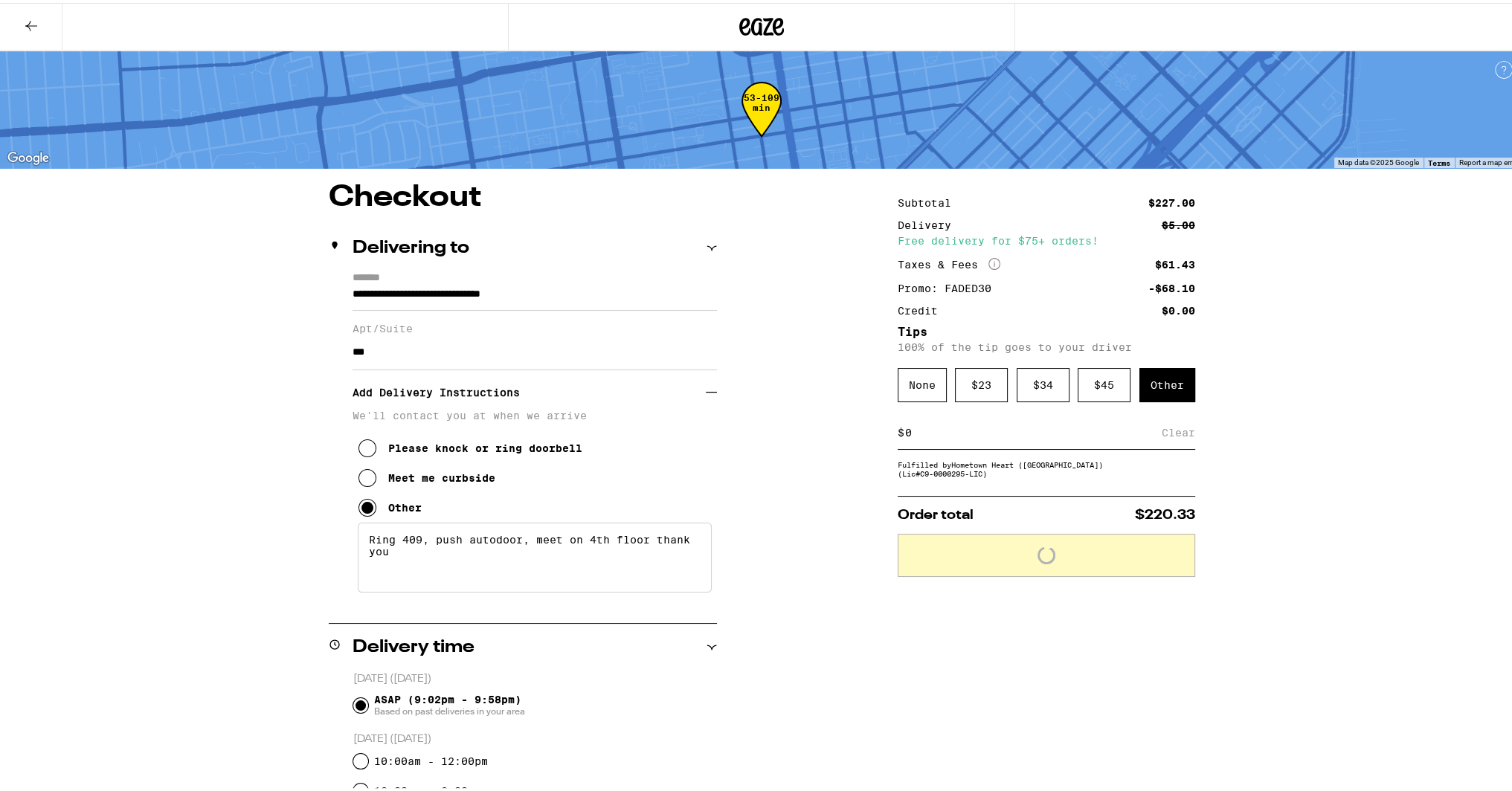
click at [1012, 434] on input at bounding box center [1032, 429] width 258 height 13
type input "10"
click at [1178, 435] on div "Save" at bounding box center [1182, 430] width 27 height 33
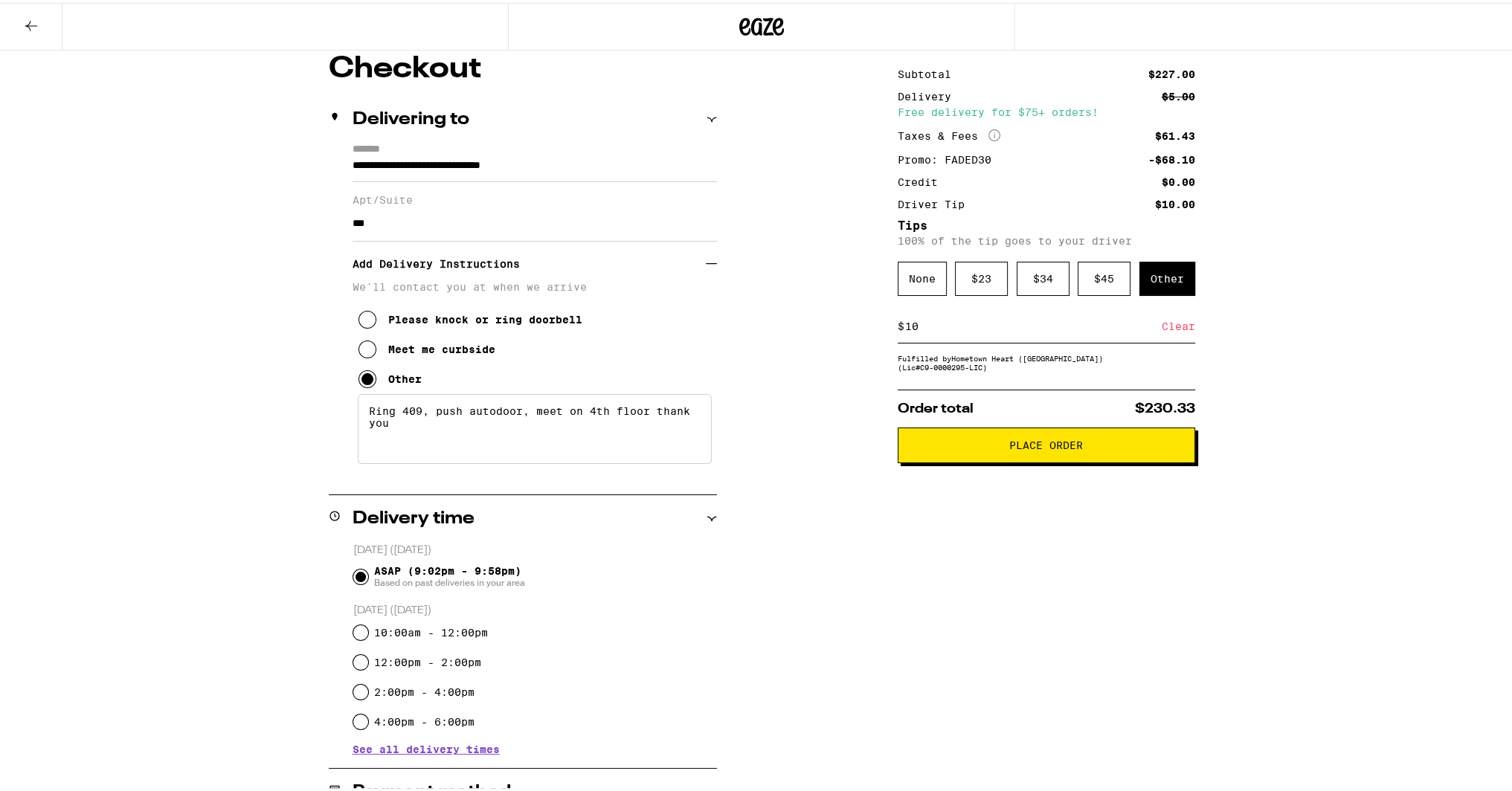
scroll to position [98, 0]
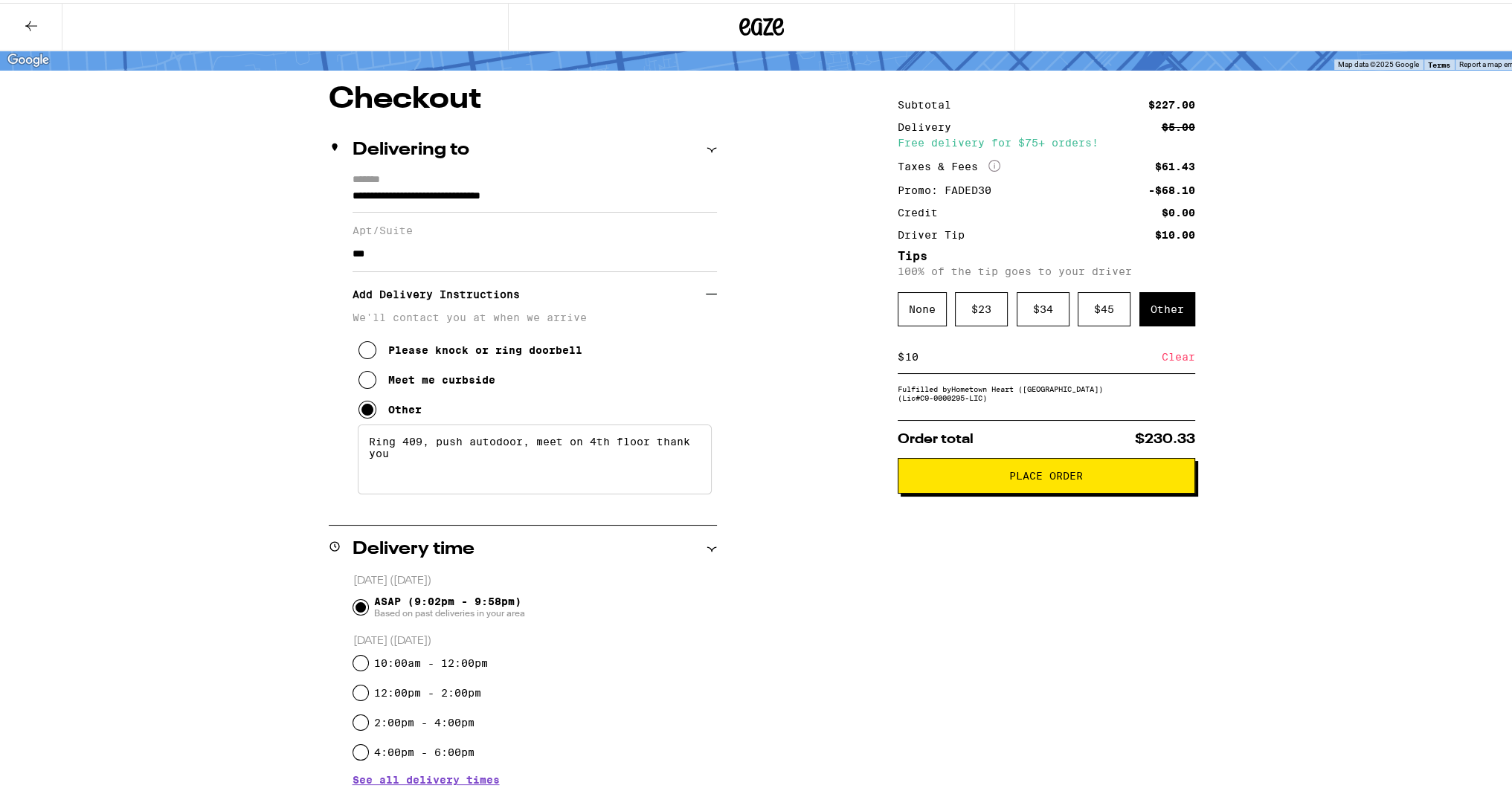
click at [1099, 484] on button "Place Order" at bounding box center [1047, 472] width 298 height 35
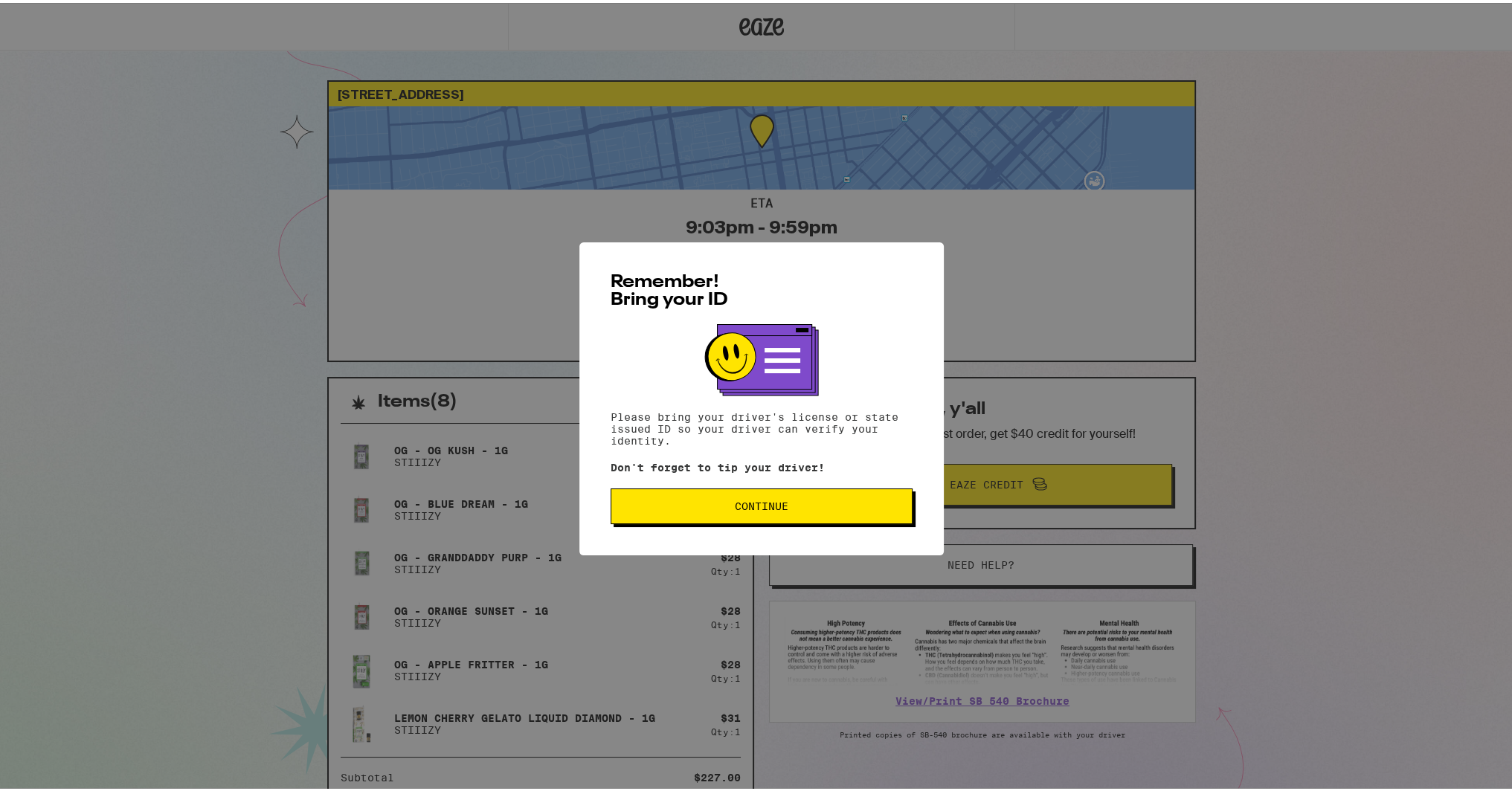
click at [700, 516] on button "Continue" at bounding box center [761, 503] width 302 height 35
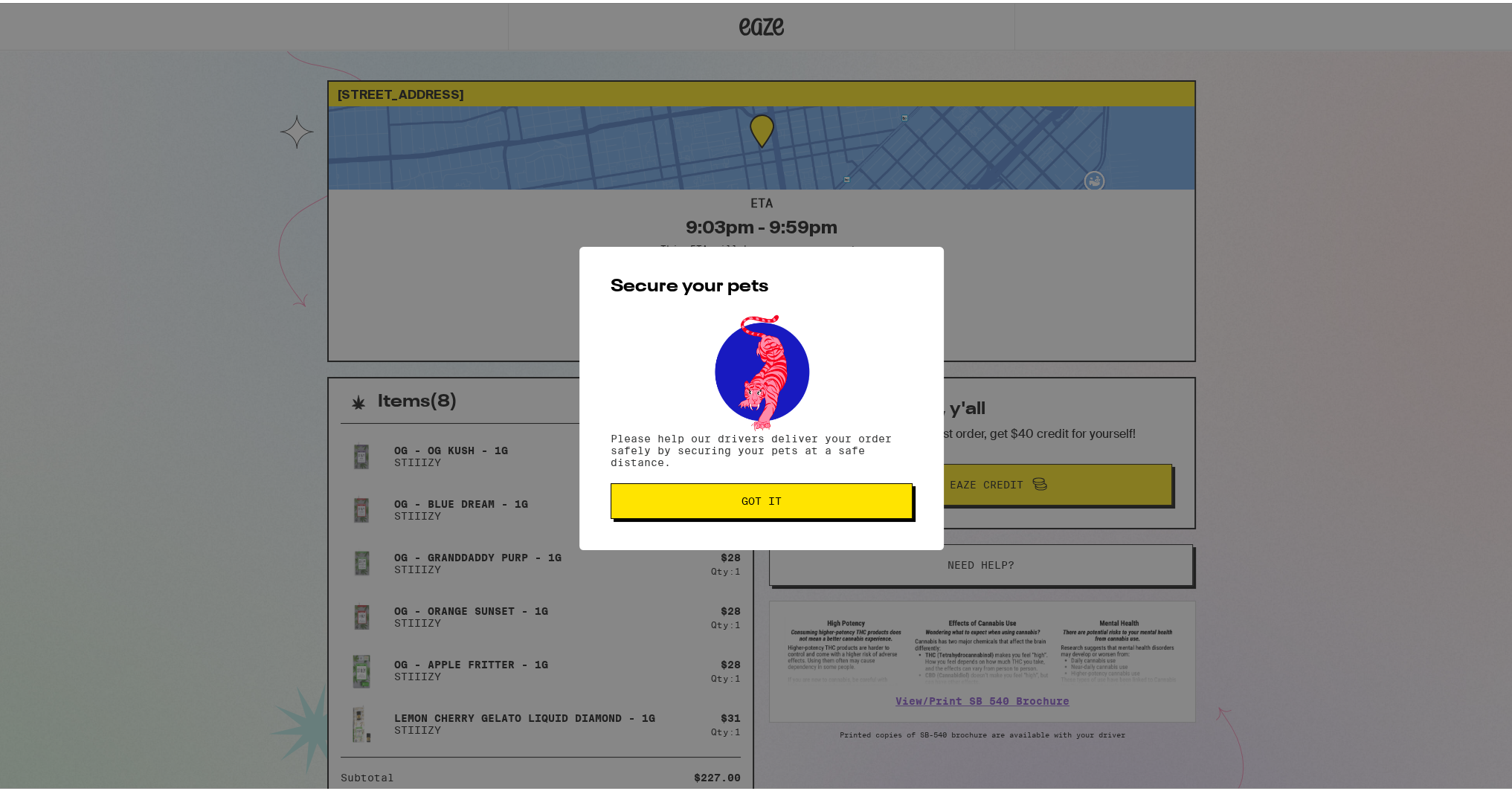
click at [723, 501] on span "Got it" at bounding box center [761, 497] width 276 height 10
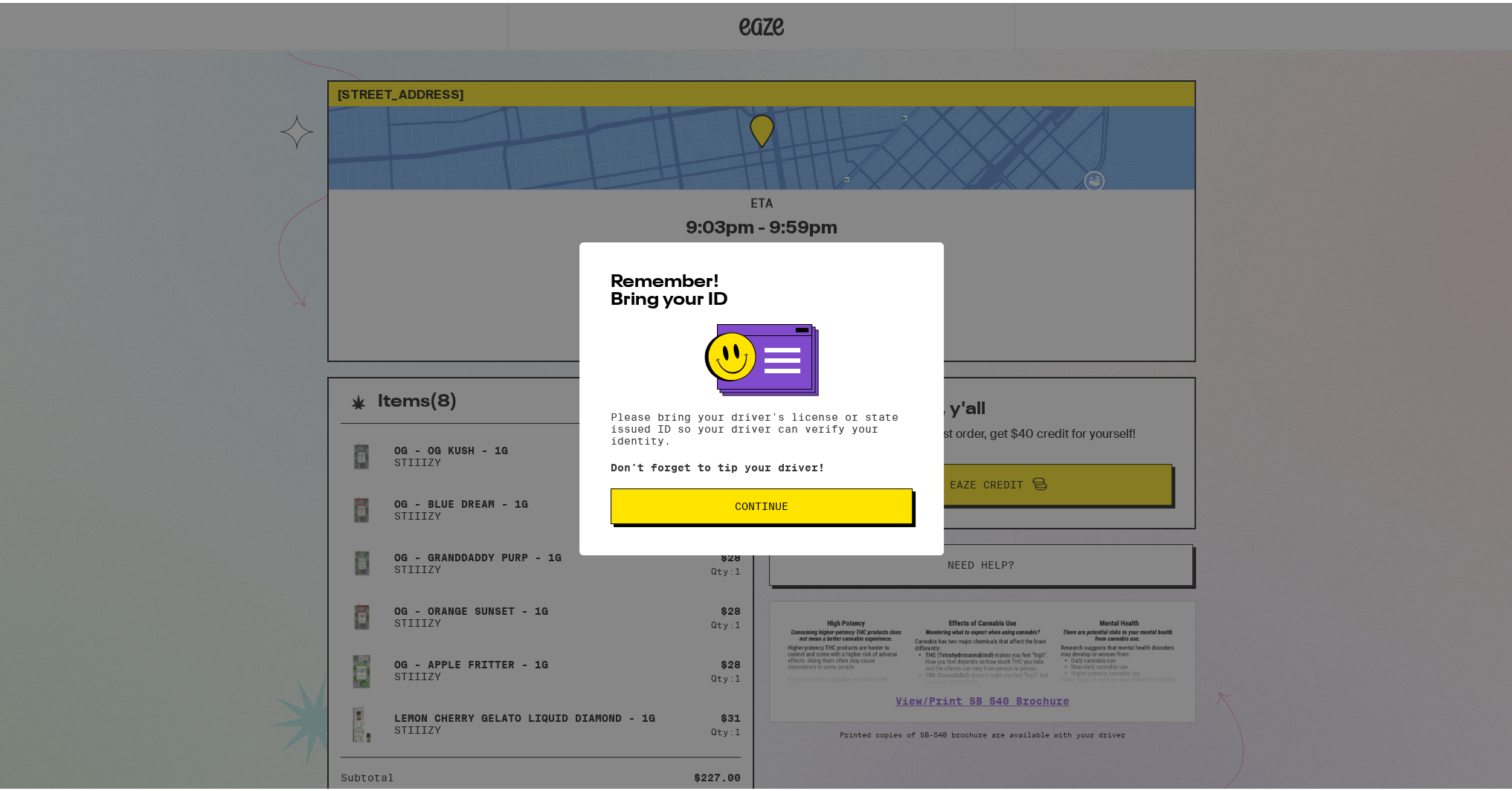
click at [821, 519] on button "Continue" at bounding box center [761, 503] width 302 height 35
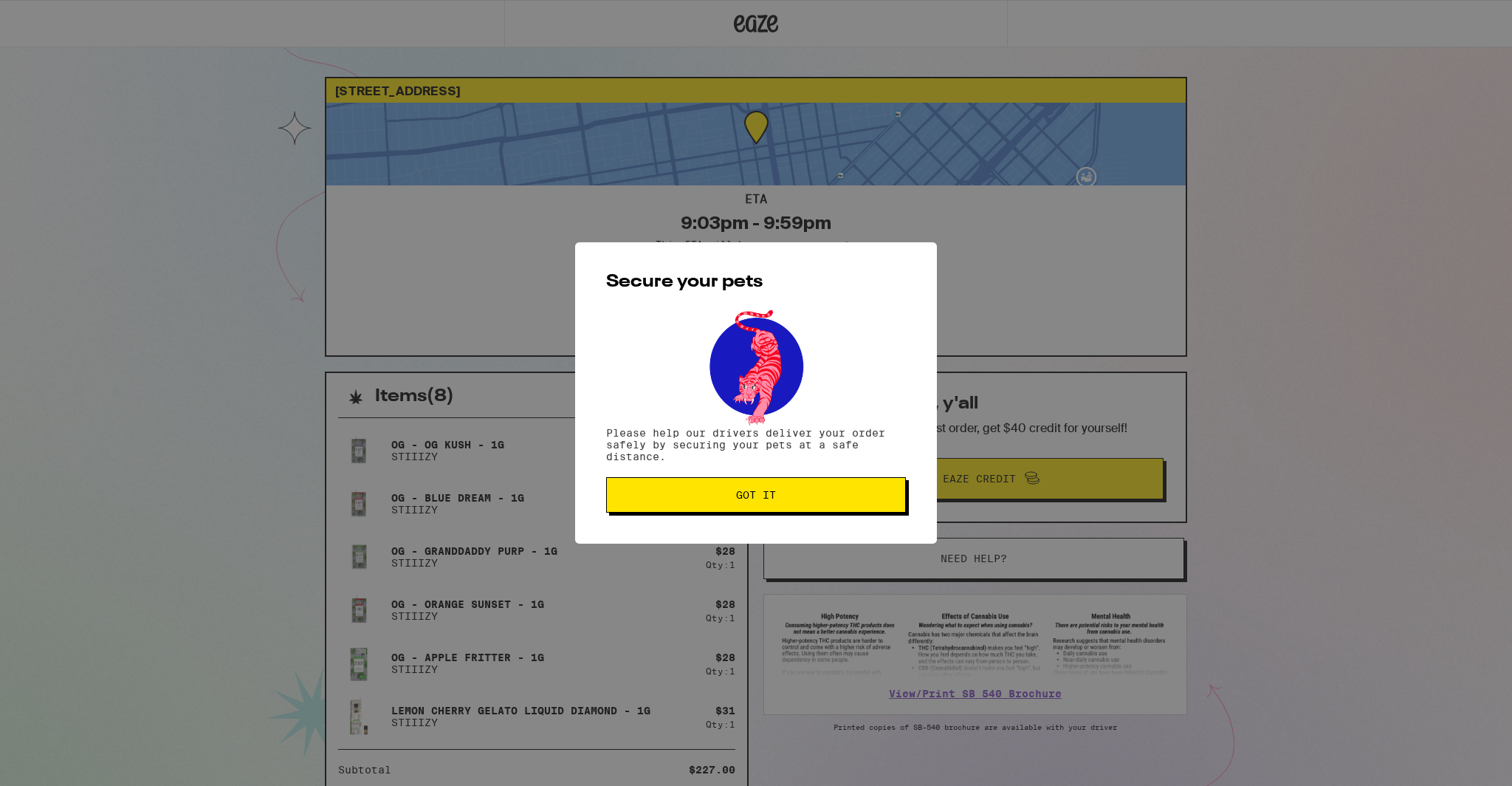
click at [801, 500] on span "Got it" at bounding box center [755, 494] width 274 height 10
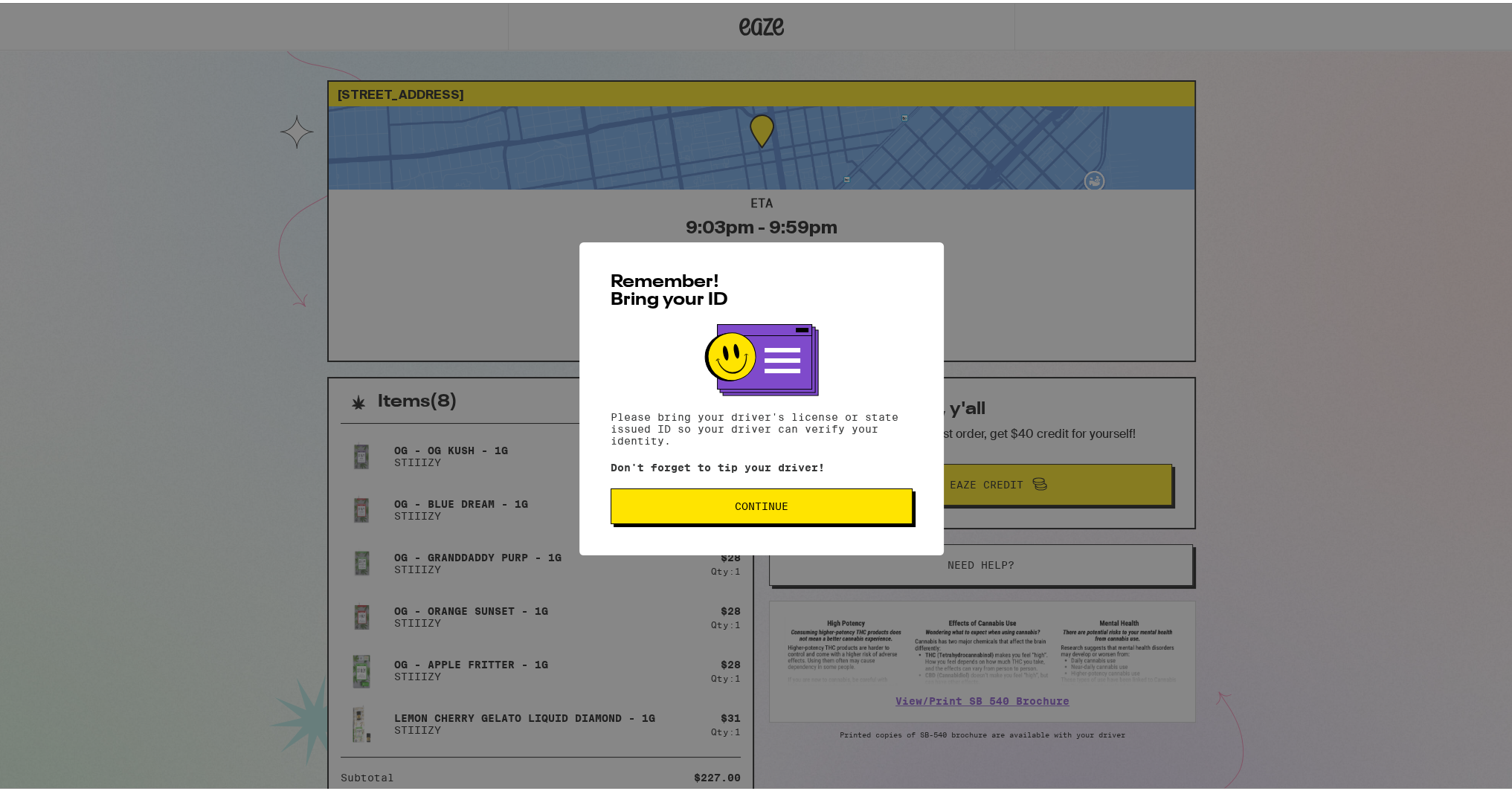
click at [765, 521] on button "Continue" at bounding box center [761, 503] width 302 height 35
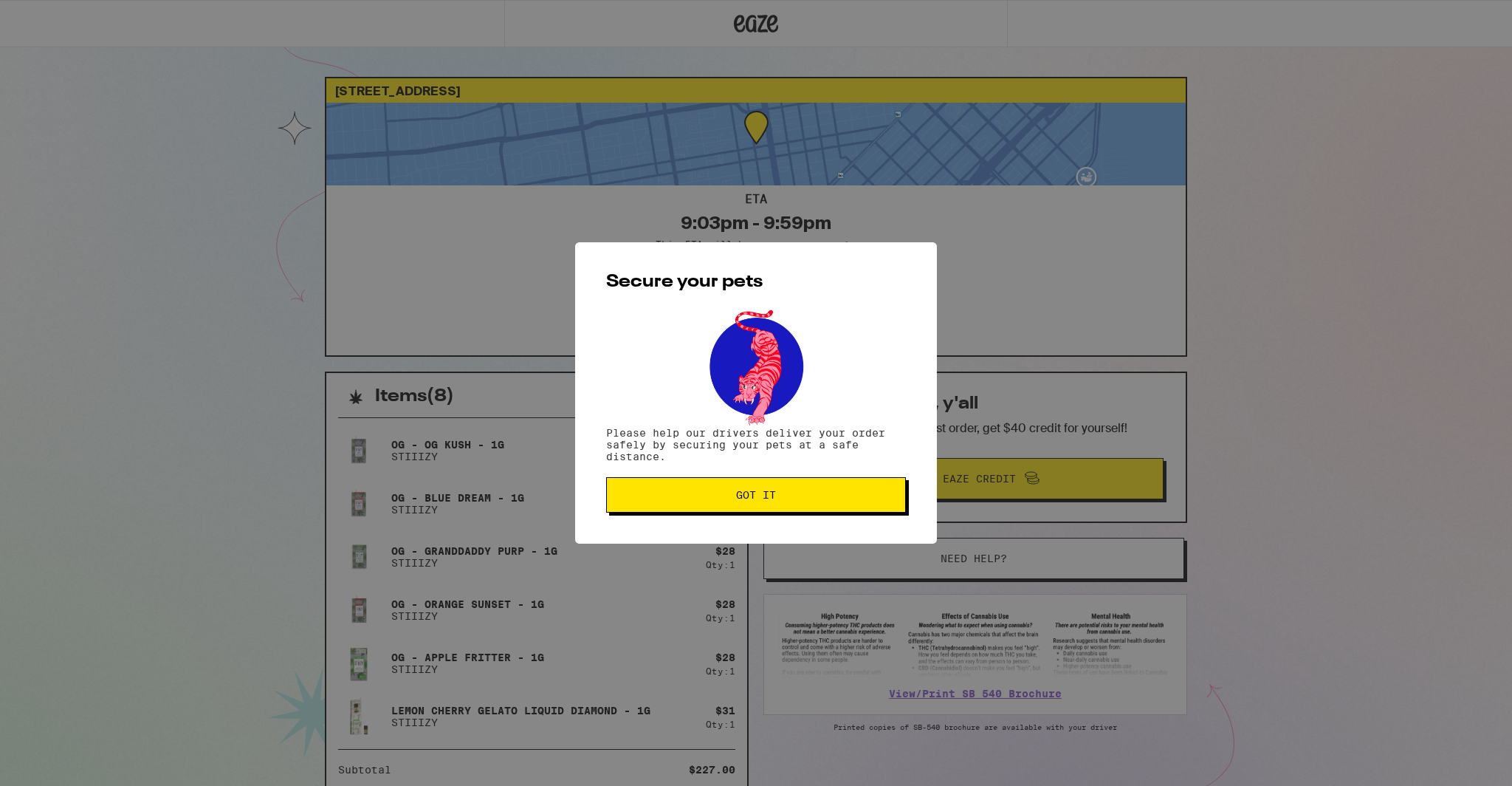
click at [765, 500] on span "Got it" at bounding box center [755, 494] width 40 height 10
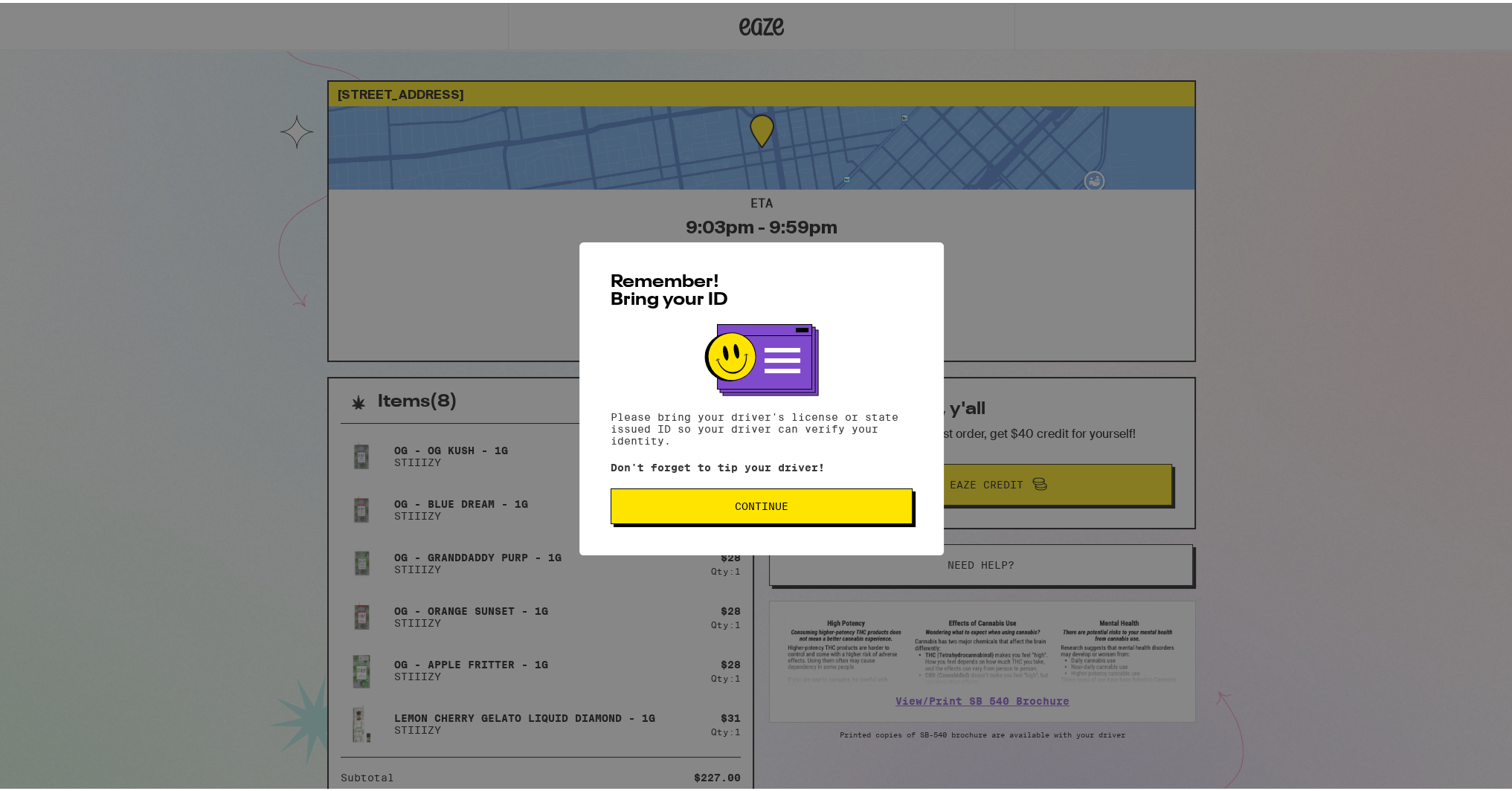
click at [750, 518] on button "Continue" at bounding box center [761, 503] width 302 height 35
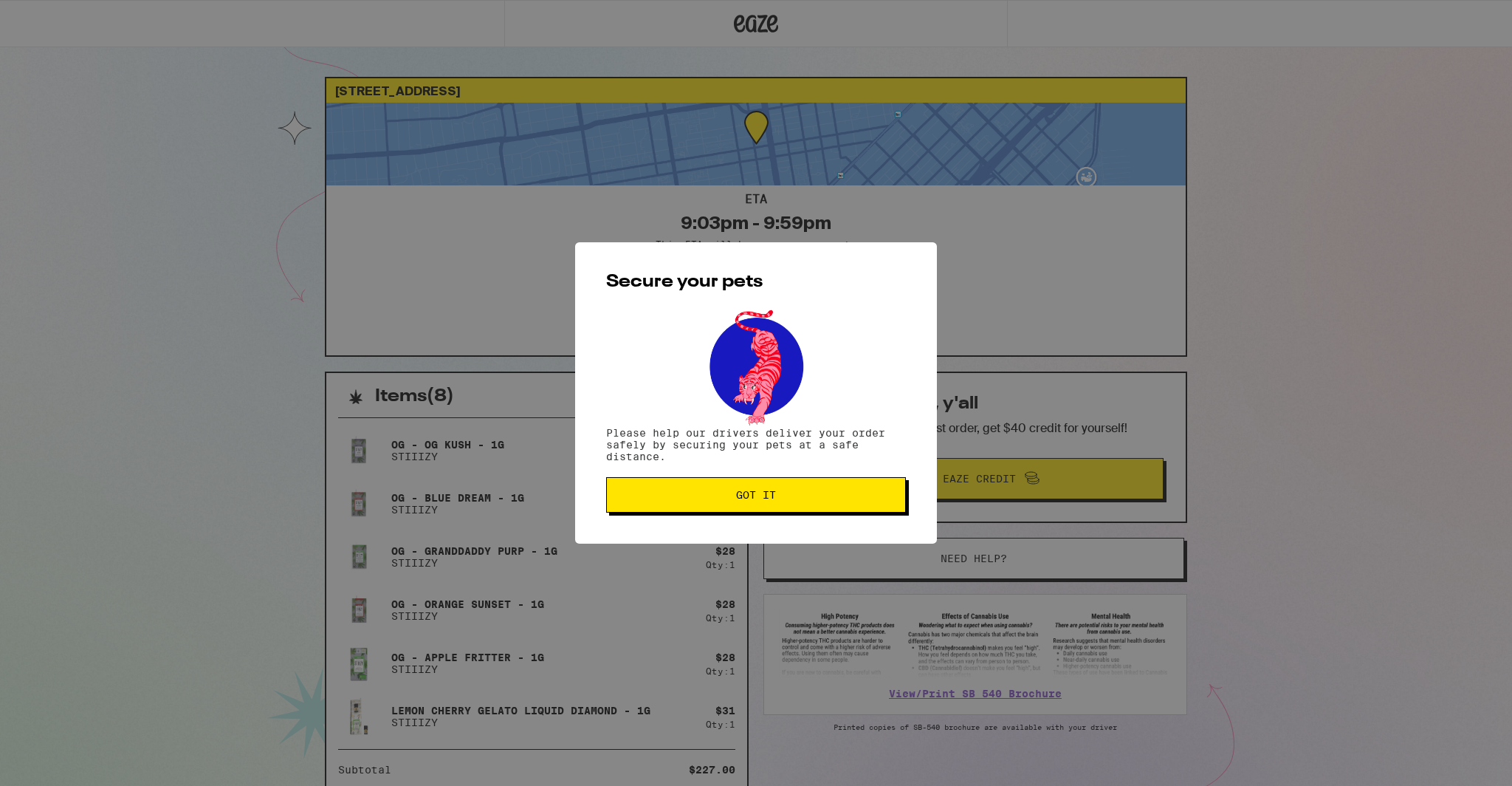
click at [744, 495] on span "Got it" at bounding box center [755, 494] width 40 height 10
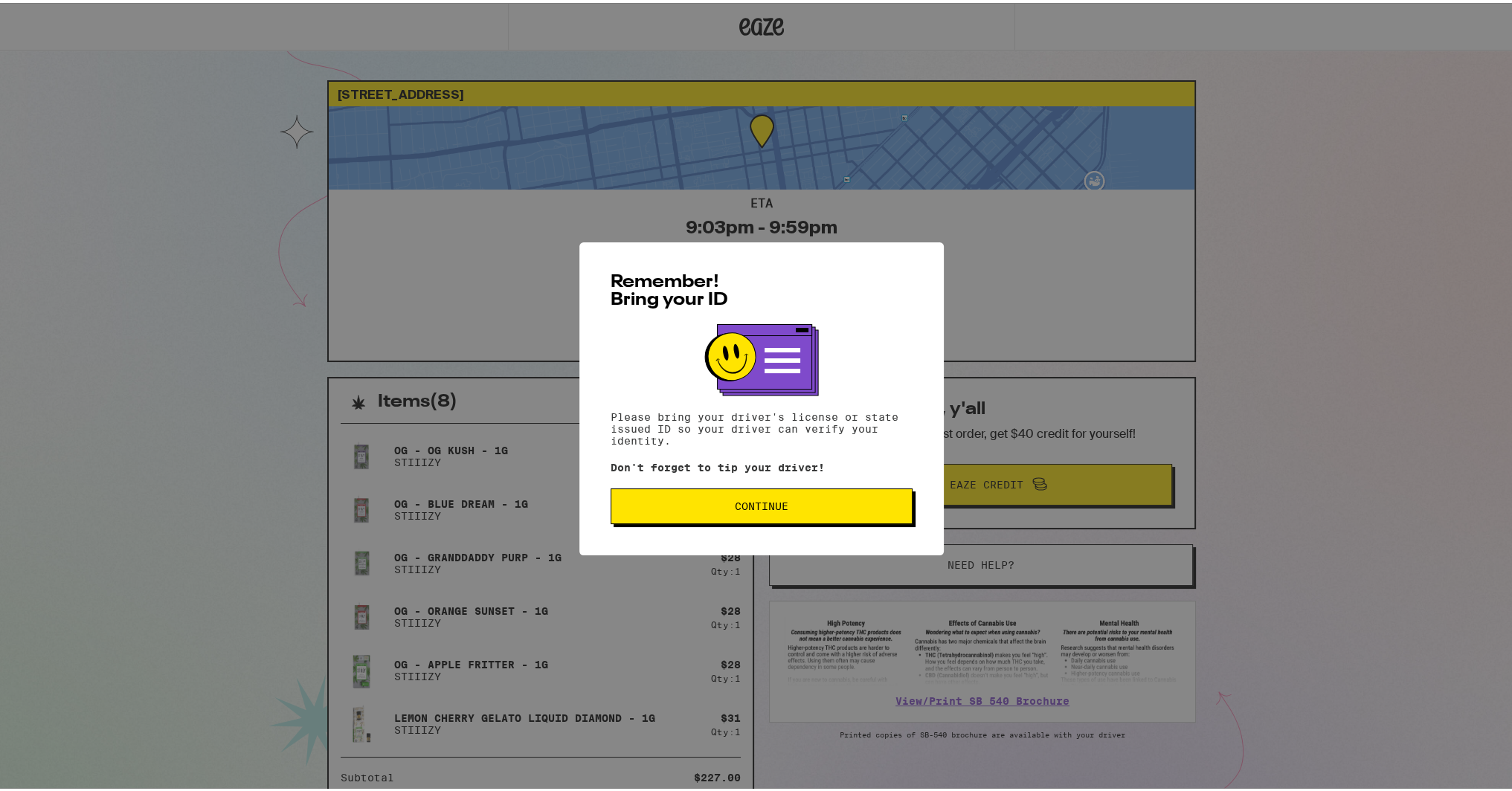
click at [660, 495] on button "Continue" at bounding box center [761, 503] width 302 height 35
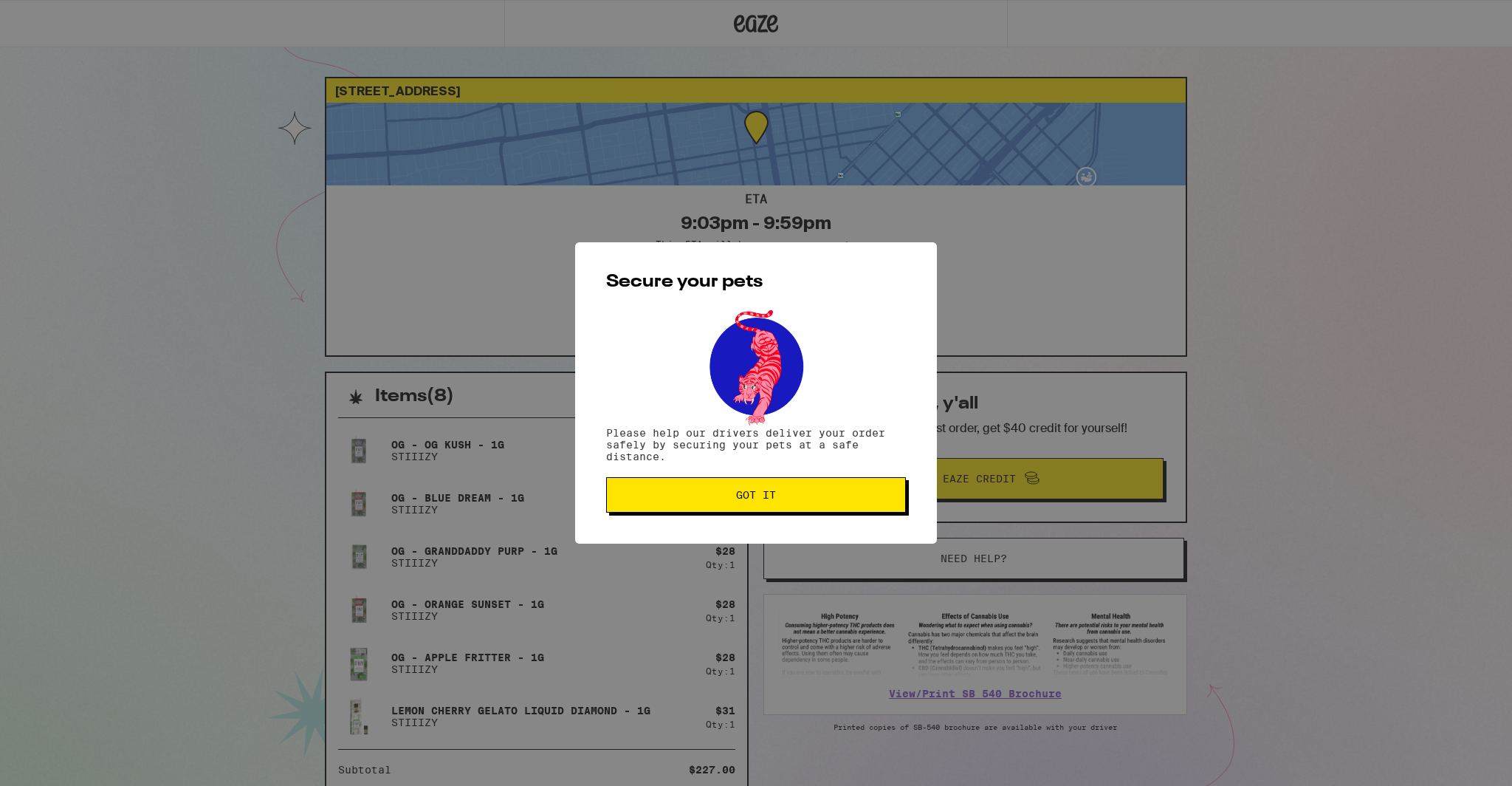
click at [645, 503] on button "Got it" at bounding box center [755, 494] width 299 height 35
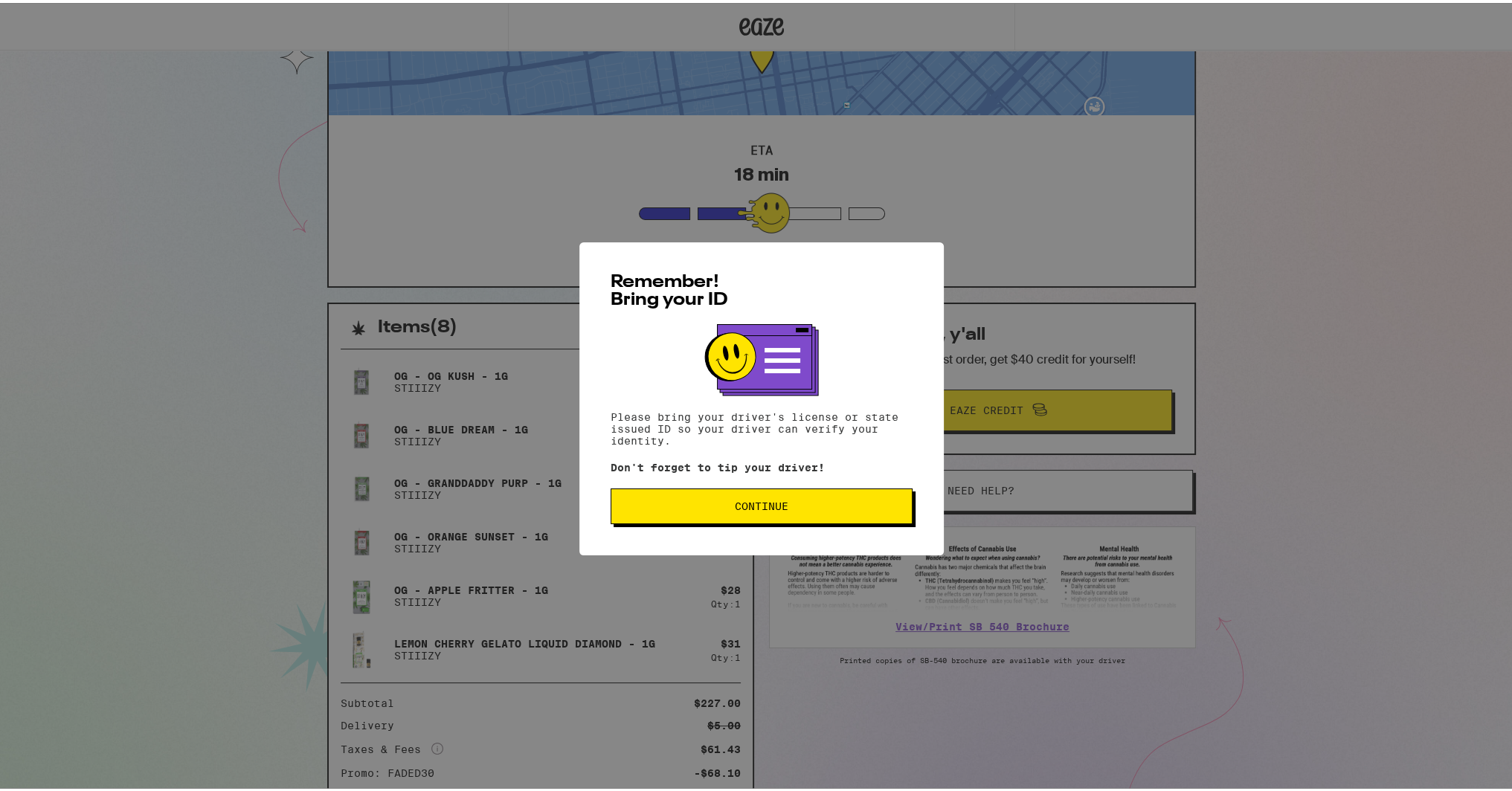
click at [722, 513] on button "Continue" at bounding box center [761, 503] width 302 height 35
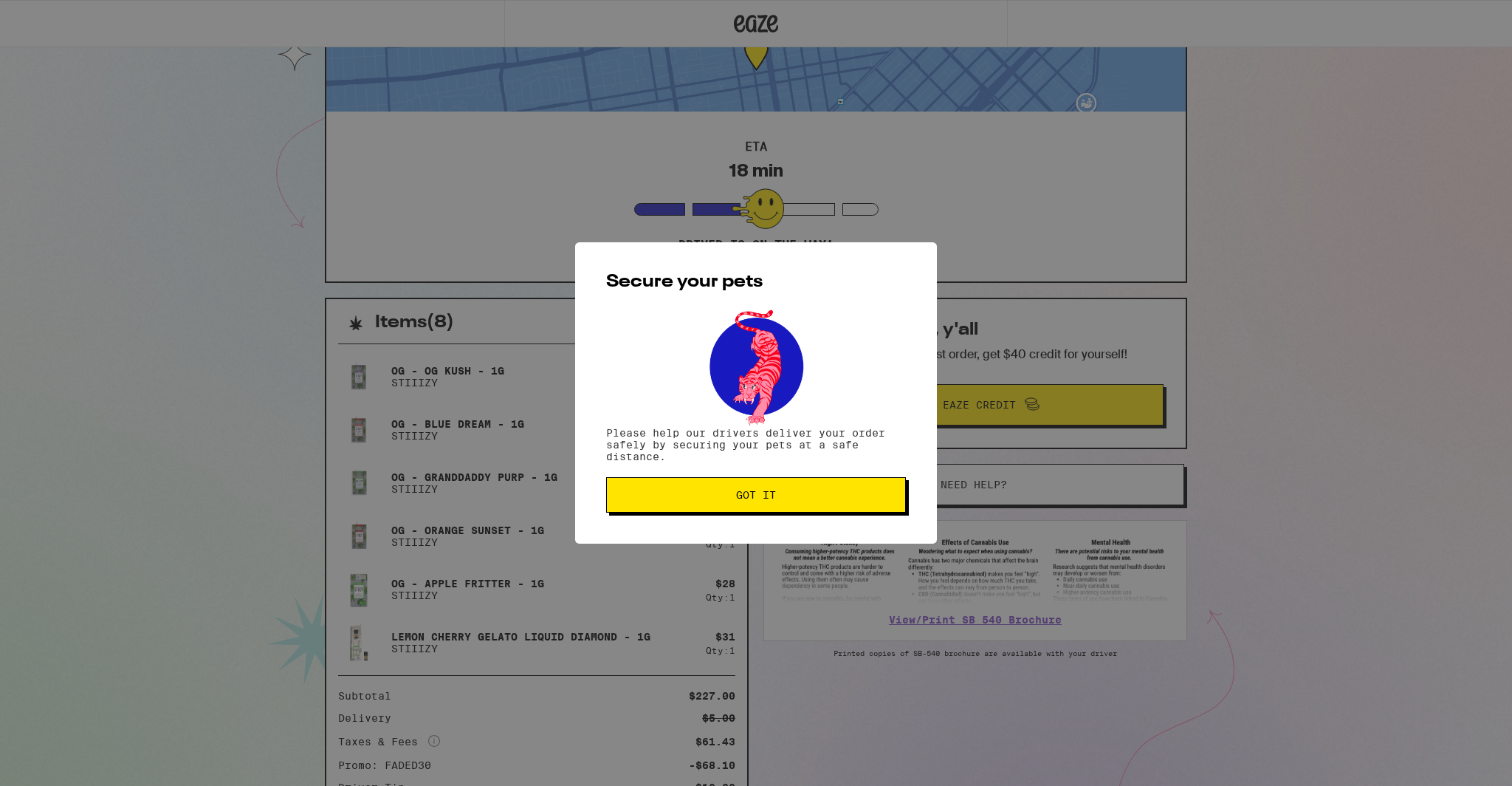
click at [748, 506] on button "Got it" at bounding box center [755, 494] width 299 height 35
